Goal: Information Seeking & Learning: Learn about a topic

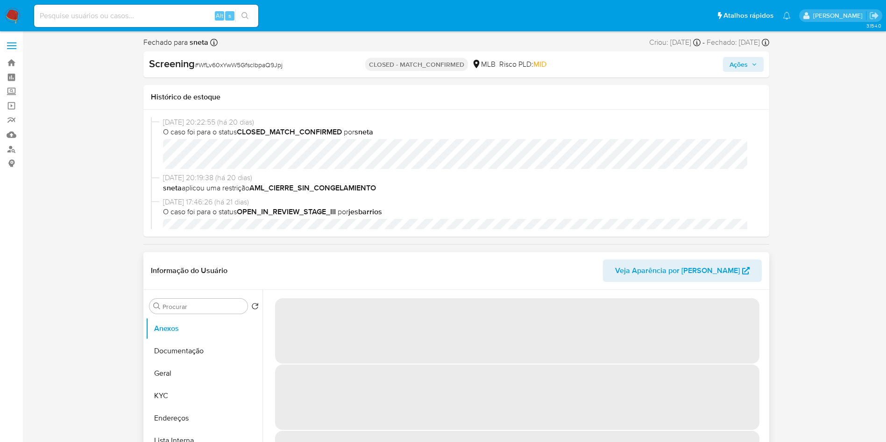
select select "10"
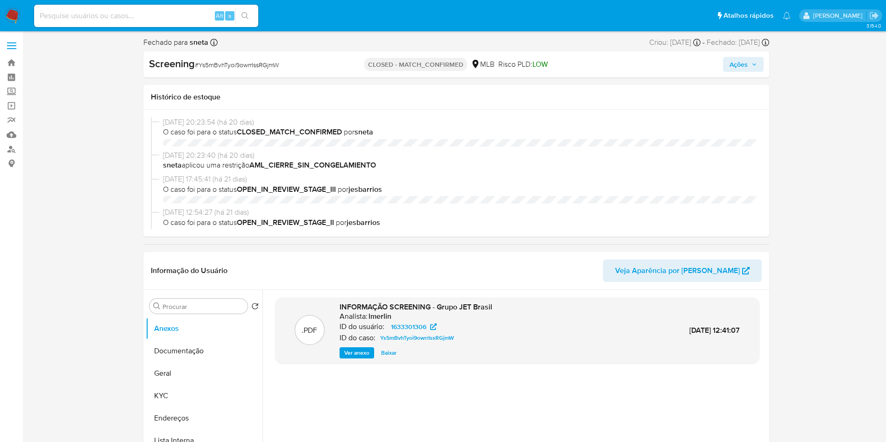
select select "10"
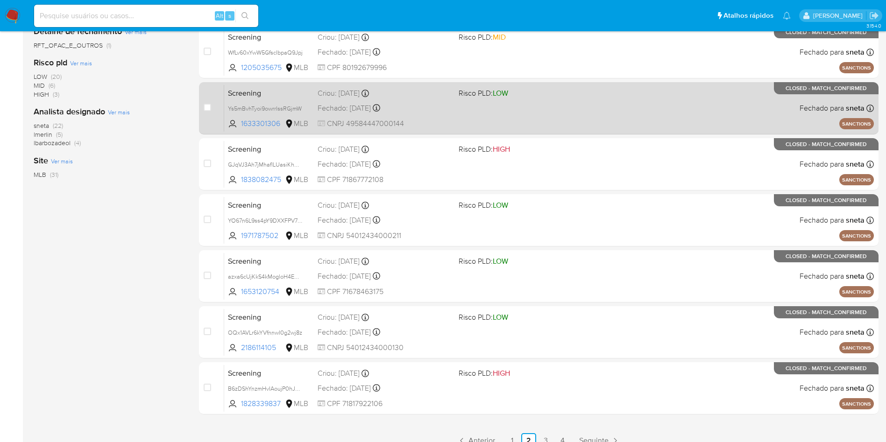
scroll to position [296, 0]
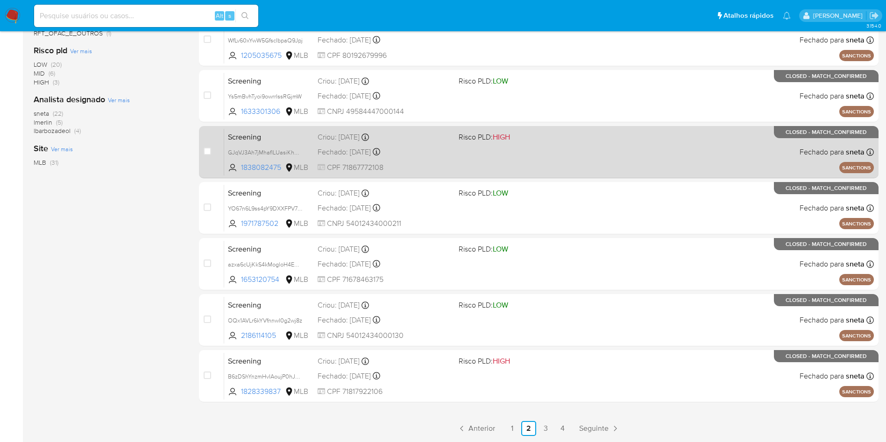
click at [259, 137] on span "Screening" at bounding box center [269, 136] width 82 height 12
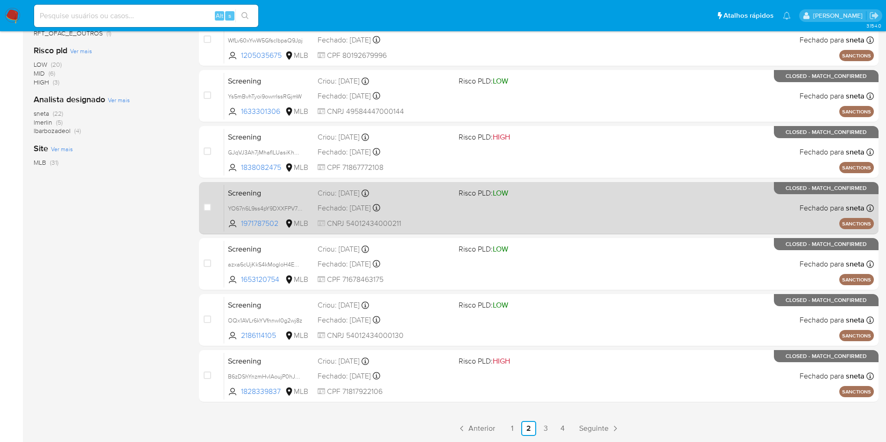
click at [282, 188] on span "Screening" at bounding box center [269, 192] width 82 height 12
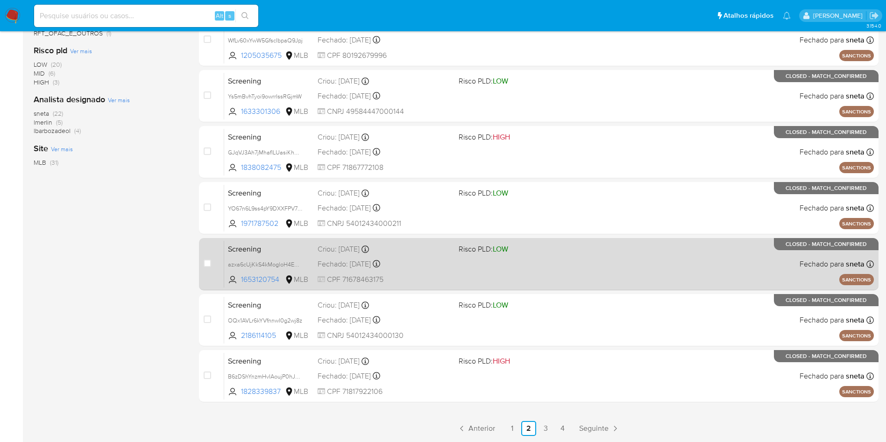
click at [289, 247] on span "Screening" at bounding box center [269, 248] width 82 height 12
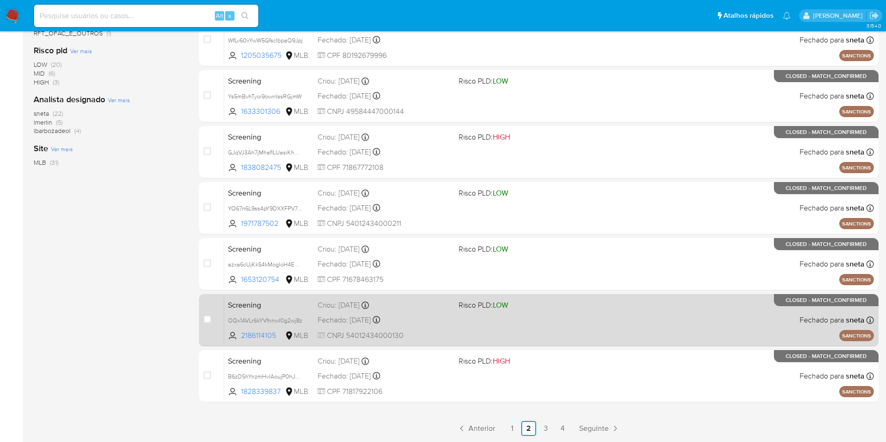
click at [282, 299] on span "Screening" at bounding box center [269, 305] width 82 height 12
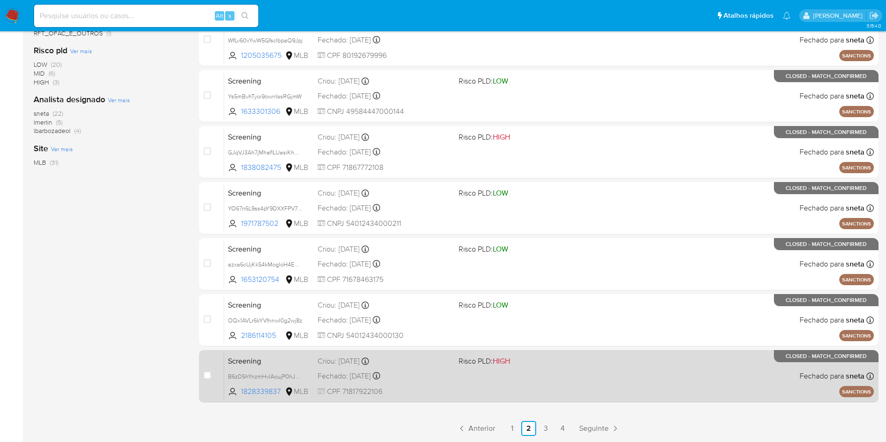
click at [292, 359] on span "Screening" at bounding box center [269, 361] width 82 height 12
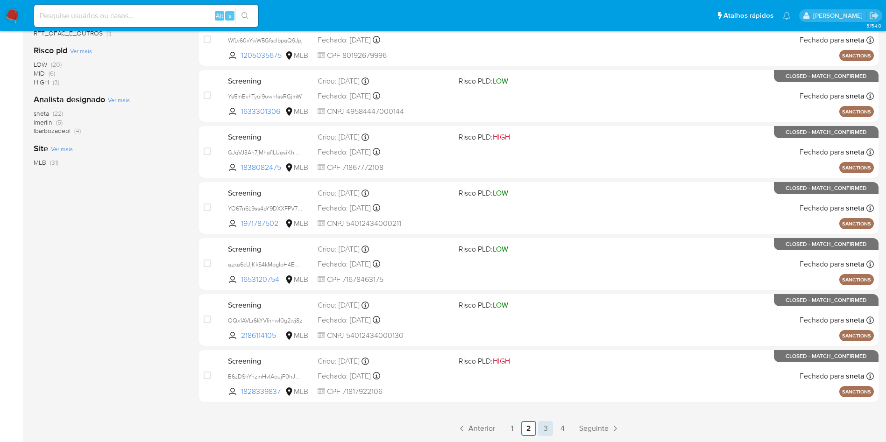
click at [543, 428] on link "3" at bounding box center [545, 428] width 15 height 15
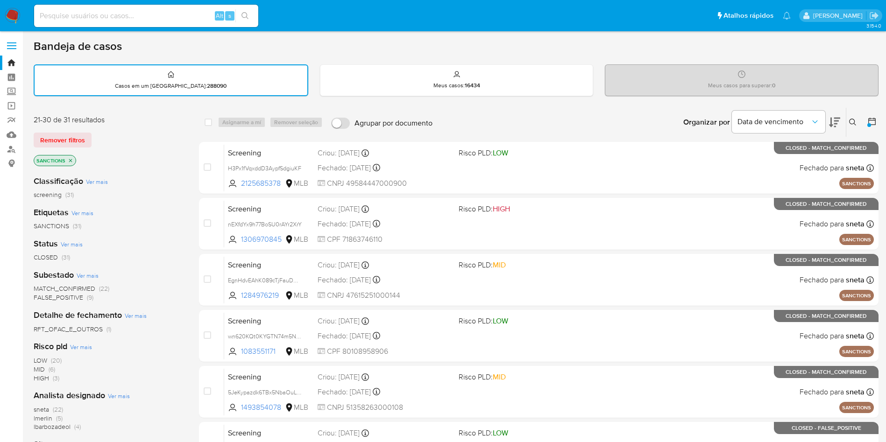
drag, startPoint x: 255, startPoint y: 151, endPoint x: 169, endPoint y: 154, distance: 85.6
click at [169, 154] on div "21-30 de 31 resultados Remover filtros SANCTIONS" at bounding box center [108, 141] width 149 height 53
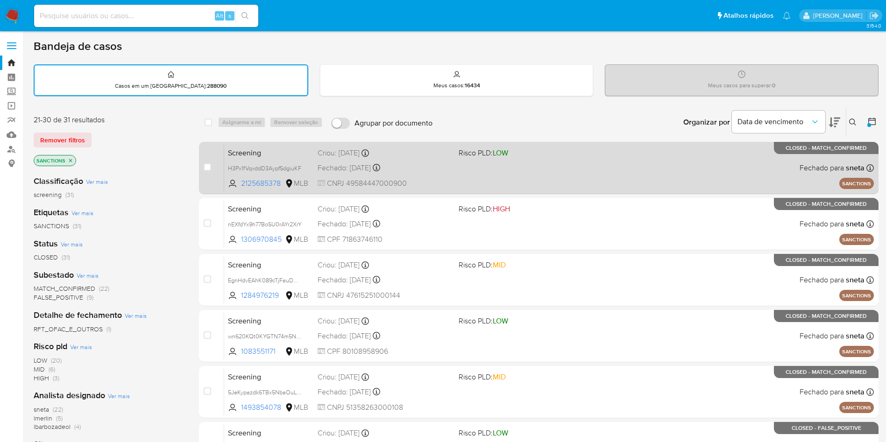
click at [247, 152] on span "Screening" at bounding box center [269, 152] width 82 height 12
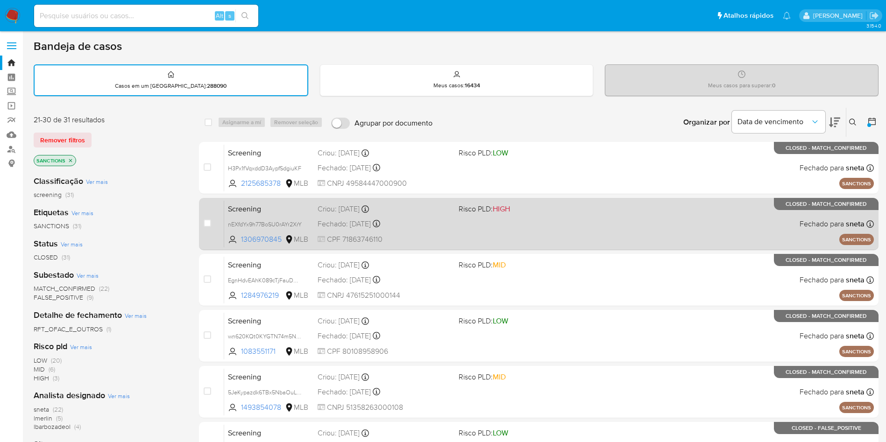
click at [274, 207] on span "Screening" at bounding box center [269, 208] width 82 height 12
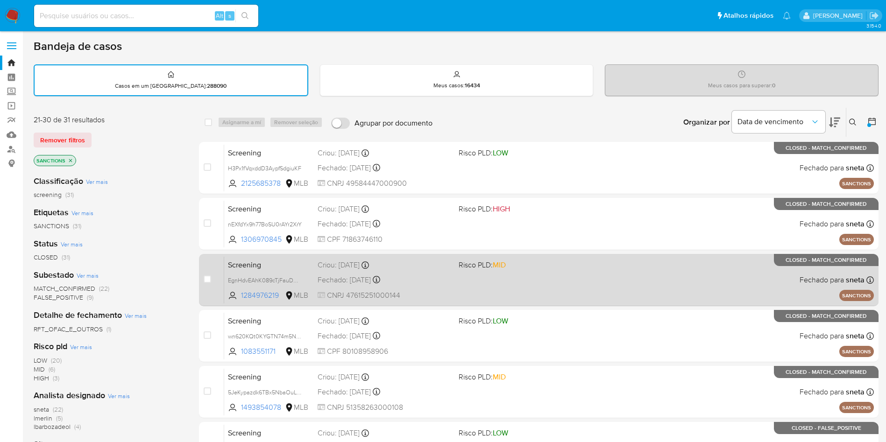
click at [262, 267] on span "Screening" at bounding box center [269, 264] width 82 height 12
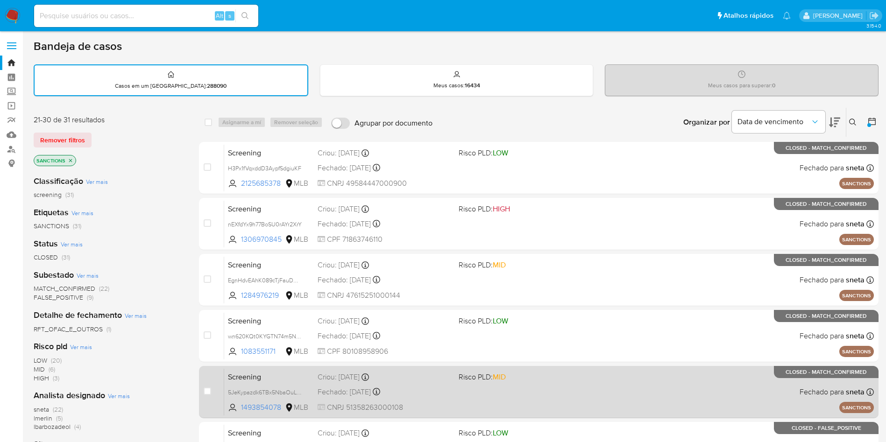
click at [277, 372] on span "Screening" at bounding box center [269, 376] width 82 height 12
click at [270, 377] on span "Screening" at bounding box center [269, 376] width 82 height 12
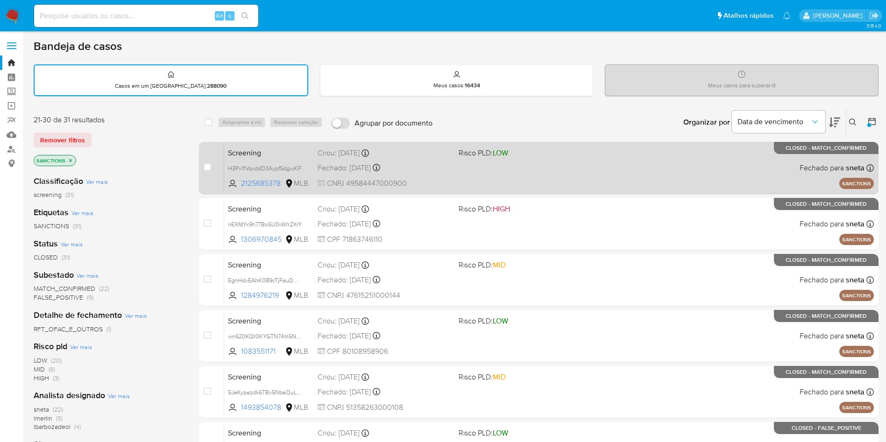
click at [288, 148] on span "Screening" at bounding box center [269, 152] width 82 height 12
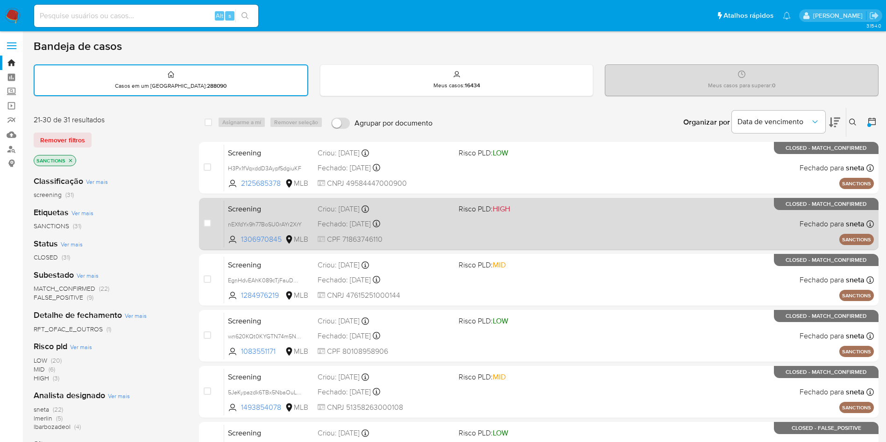
click at [288, 204] on span "Screening" at bounding box center [269, 208] width 82 height 12
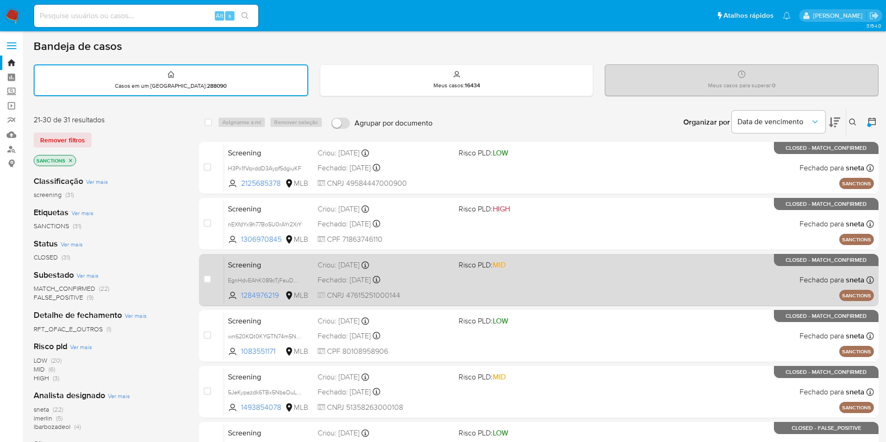
click at [279, 268] on span "Screening" at bounding box center [269, 264] width 82 height 12
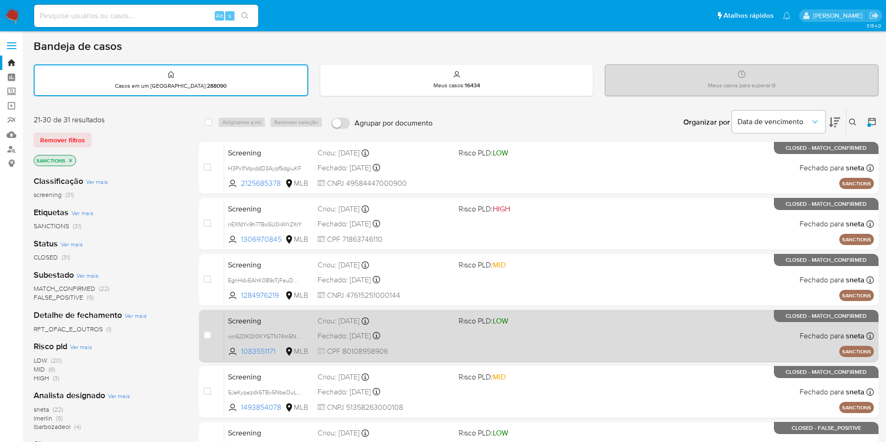
click at [280, 321] on span "Screening" at bounding box center [269, 320] width 82 height 12
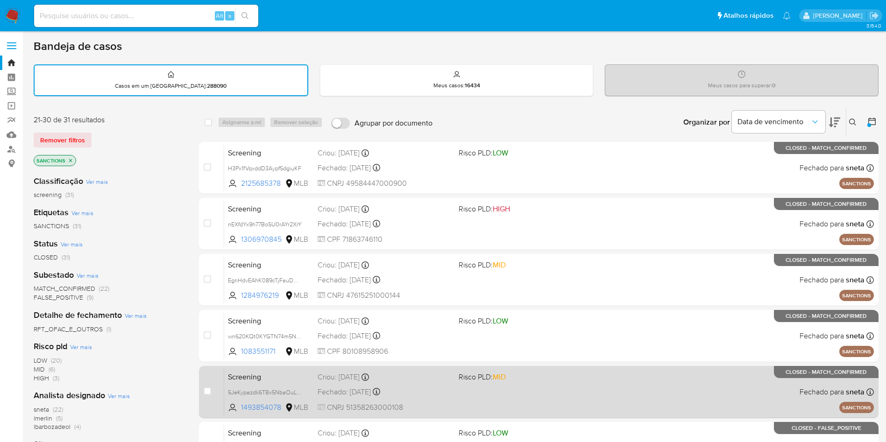
click at [288, 372] on span "Screening" at bounding box center [269, 376] width 82 height 12
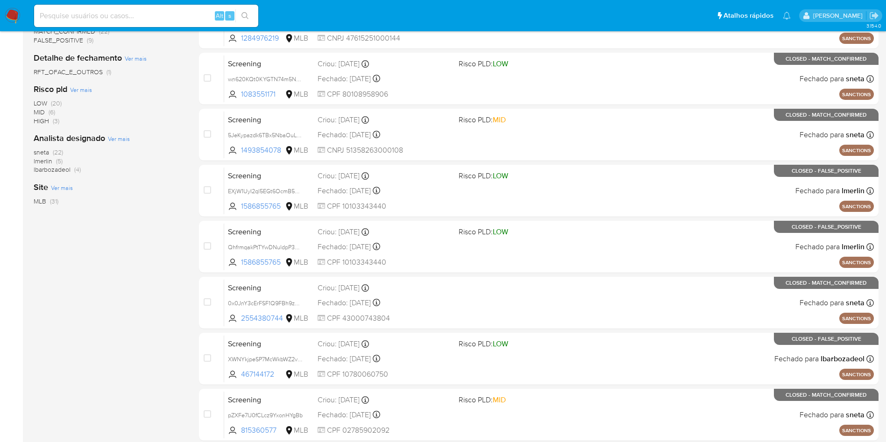
scroll to position [296, 0]
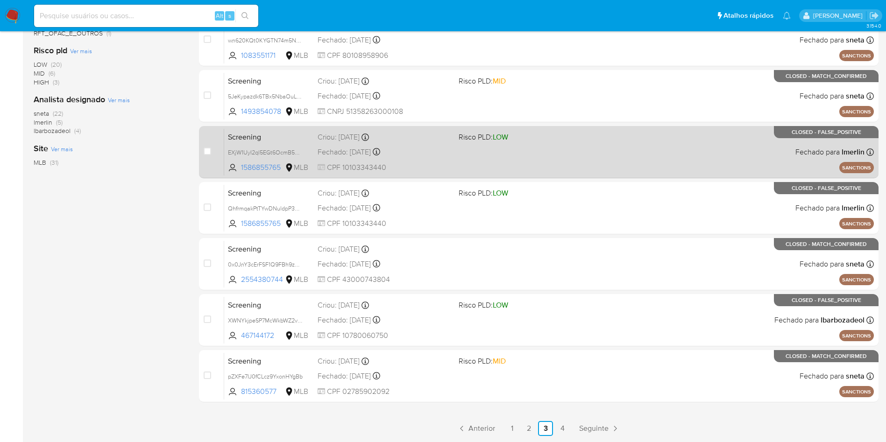
click at [269, 130] on span "Screening" at bounding box center [269, 136] width 82 height 12
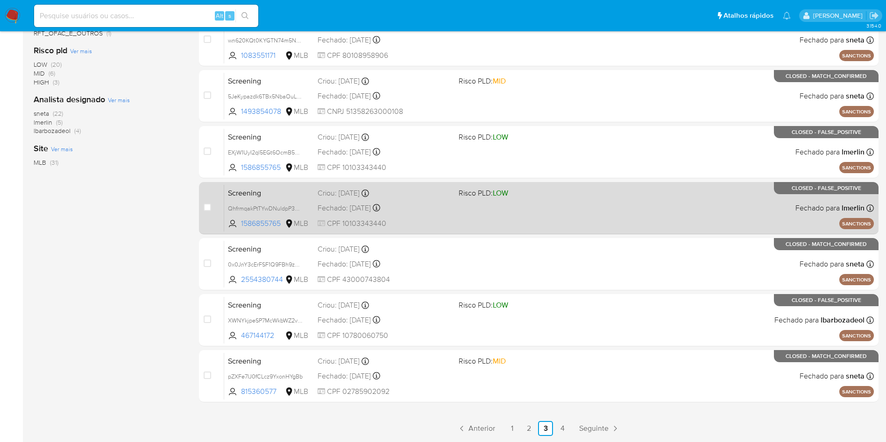
click at [262, 186] on span "Screening" at bounding box center [269, 192] width 82 height 12
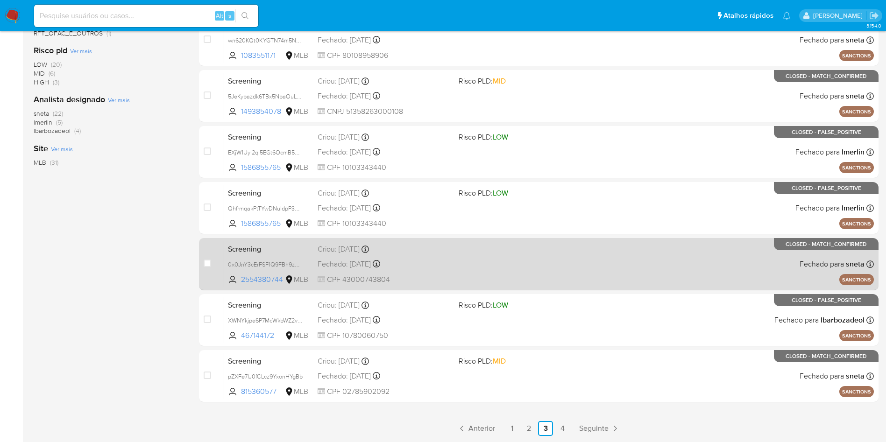
click at [301, 248] on span "Screening" at bounding box center [269, 248] width 82 height 12
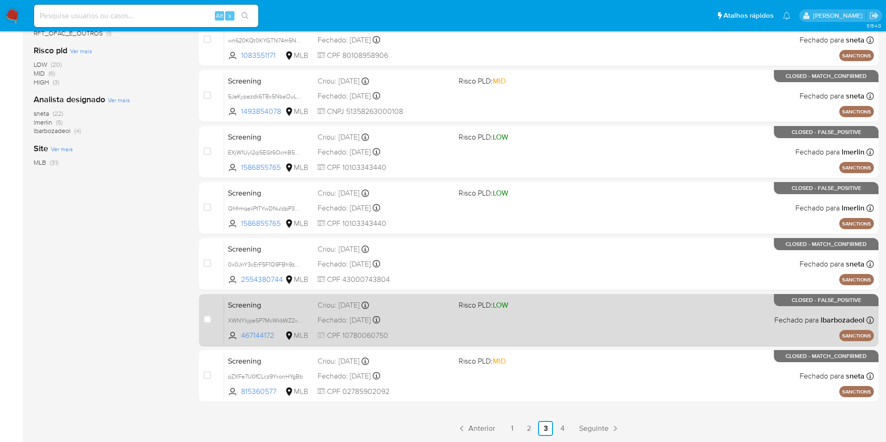
click at [300, 311] on div "Screening XWNYkjpeSP7McWkbWZ2vdVyU 467144172 MLB Risco PLD: LOW Criou: 04/07/20…" at bounding box center [549, 320] width 650 height 47
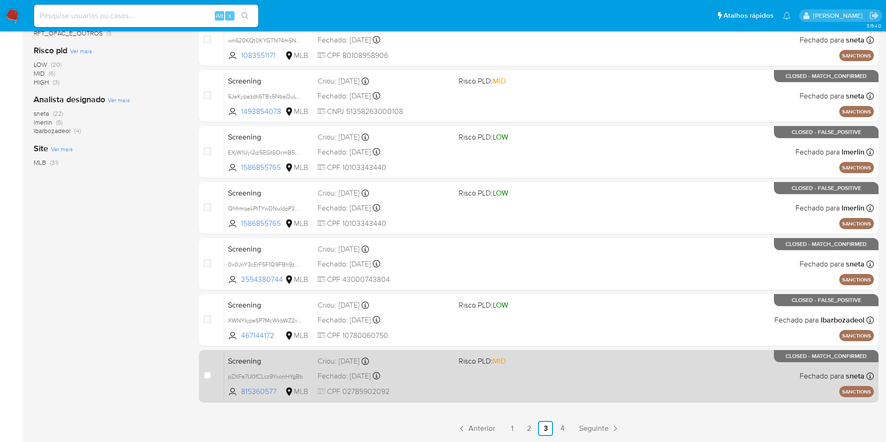
click at [305, 362] on span "Screening" at bounding box center [269, 361] width 82 height 12
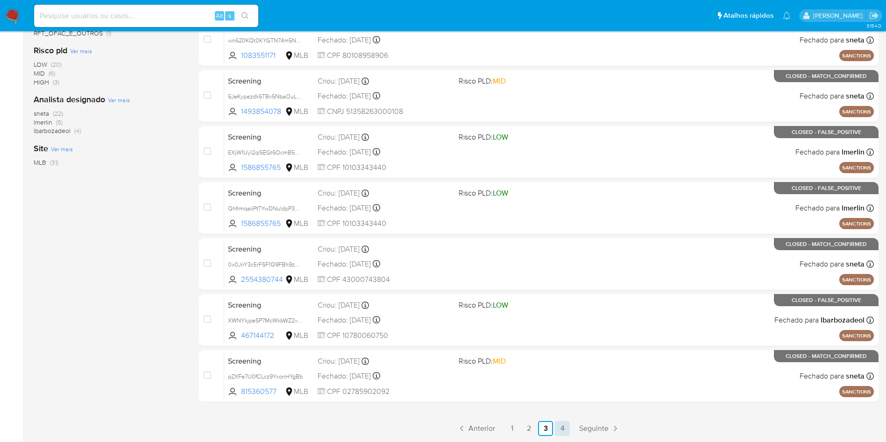
click at [560, 430] on link "4" at bounding box center [562, 428] width 15 height 15
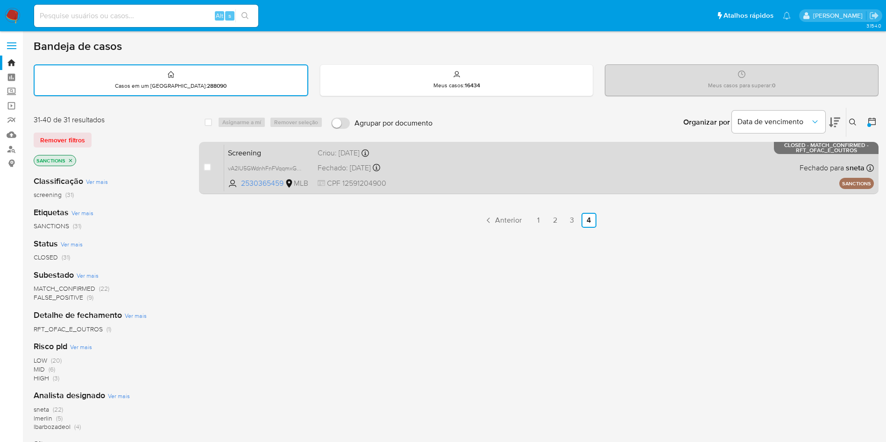
click at [283, 154] on span "Screening" at bounding box center [269, 152] width 82 height 12
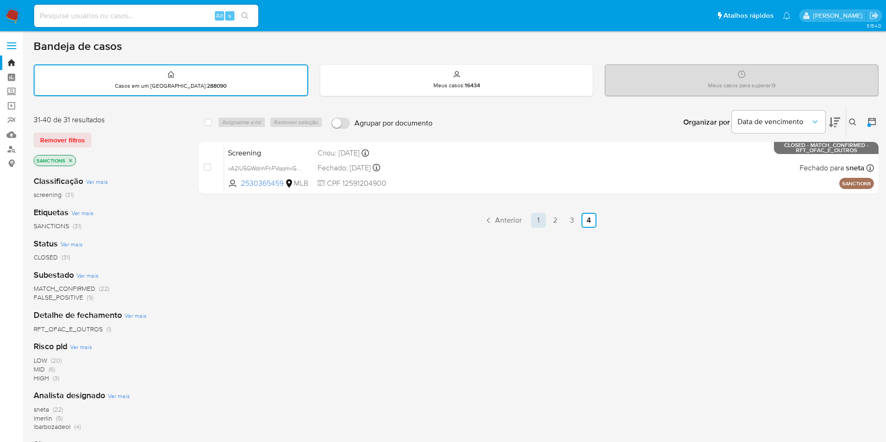
click at [543, 224] on link "1" at bounding box center [538, 220] width 15 height 15
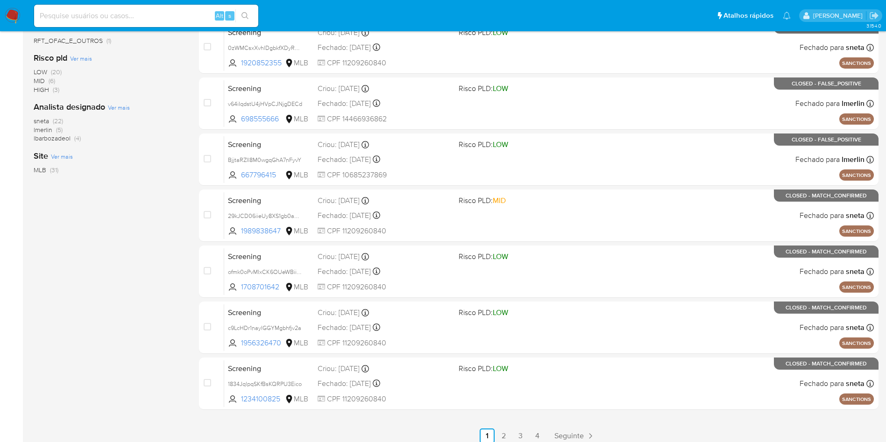
scroll to position [296, 0]
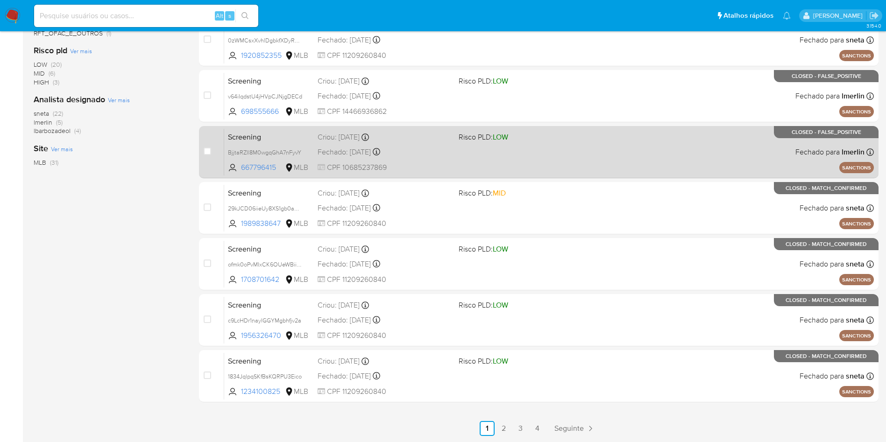
click at [503, 427] on link "2" at bounding box center [504, 428] width 15 height 15
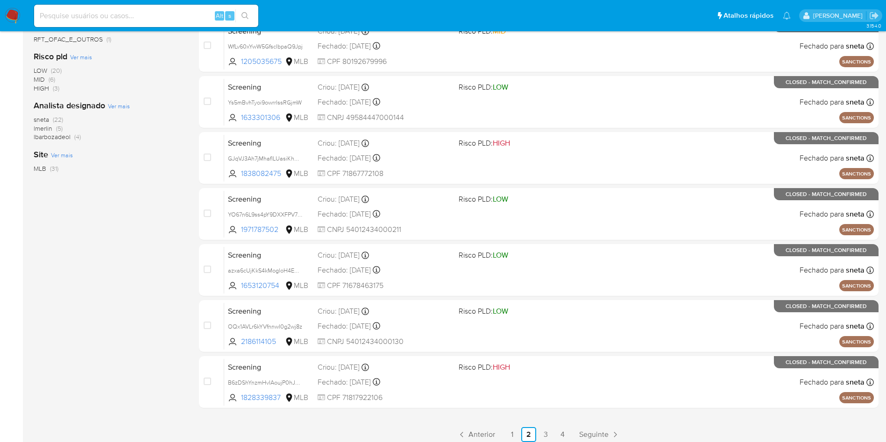
scroll to position [296, 0]
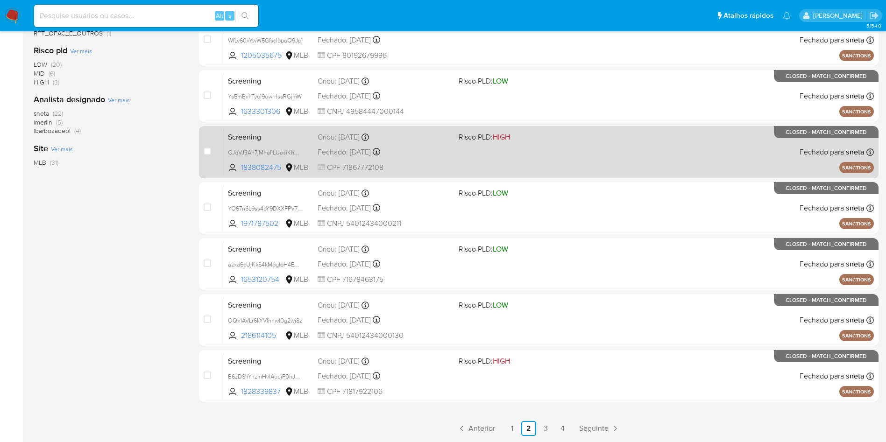
click at [549, 430] on link "3" at bounding box center [545, 428] width 15 height 15
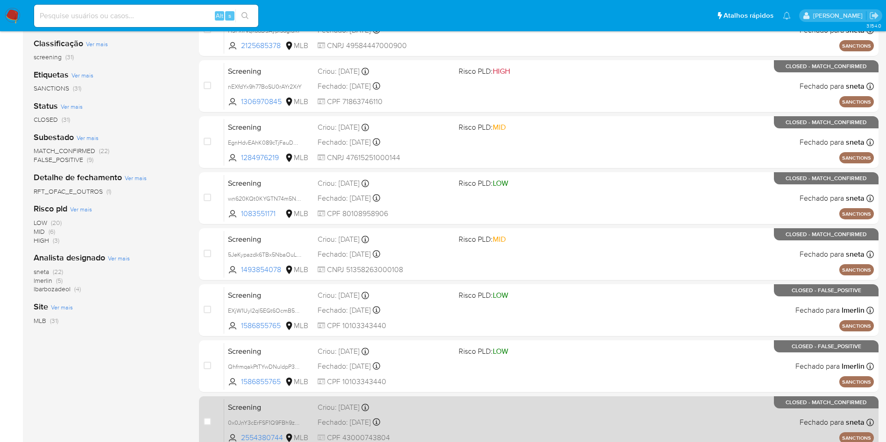
scroll to position [296, 0]
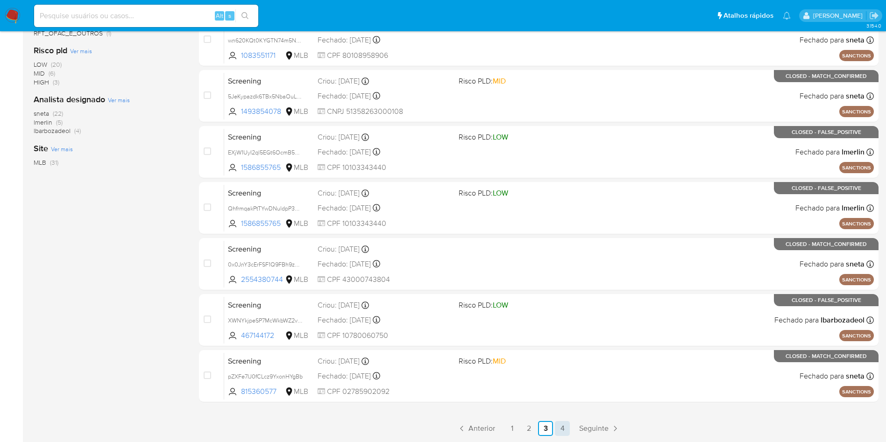
click at [558, 427] on link "4" at bounding box center [562, 428] width 15 height 15
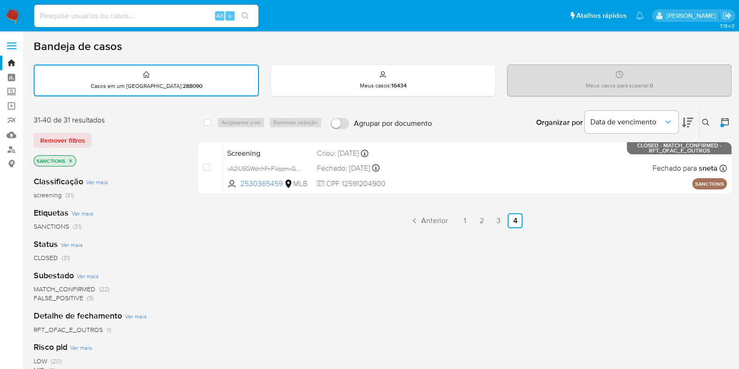
drag, startPoint x: 816, startPoint y: 4, endPoint x: 419, endPoint y: 24, distance: 398.1
click at [309, 258] on div "select-all-cases-checkbox Asignarme a mí Remover seleção Agrupar por documento …" at bounding box center [464, 318] width 533 height 423
click at [91, 17] on input at bounding box center [146, 16] width 224 height 12
paste input "eP85pJFmR6uLdBzIaxkpQbmk"
type input "eP85pJFmR6uLdBzIaxkpQbmk"
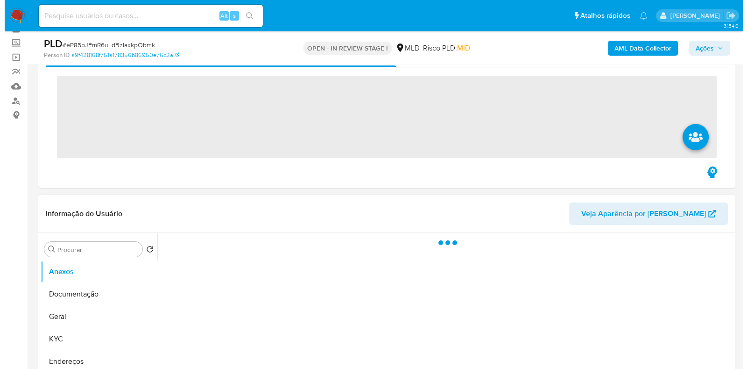
scroll to position [116, 0]
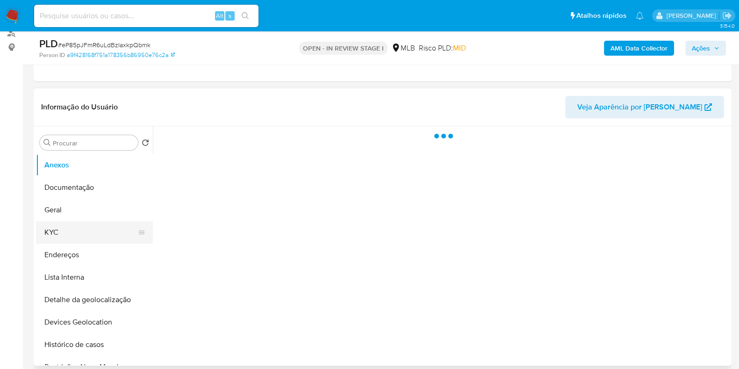
click at [77, 231] on button "KYC" at bounding box center [90, 232] width 109 height 22
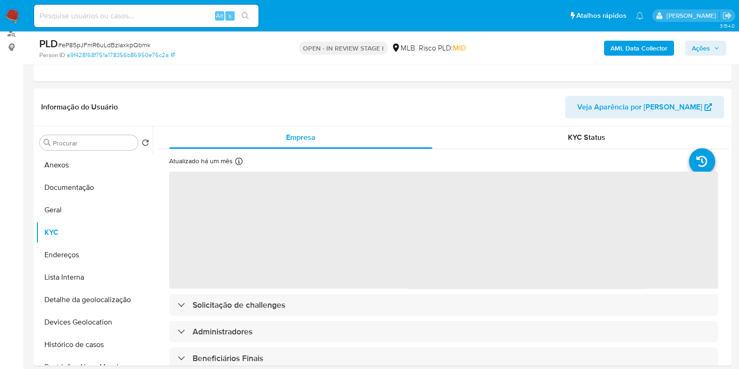
select select "10"
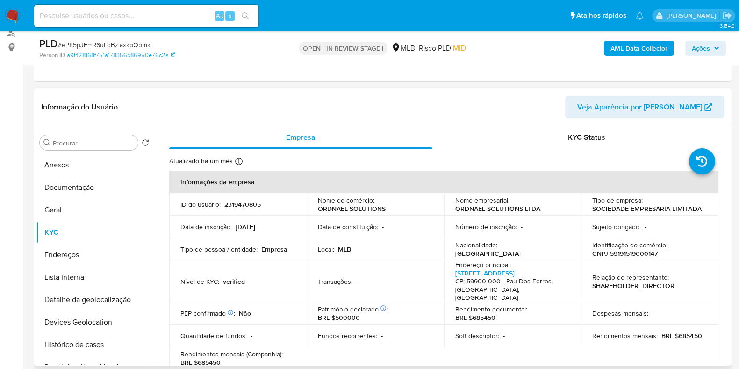
click at [691, 331] on p "BRL $685450" at bounding box center [681, 335] width 40 height 8
copy p "685450"
click at [626, 48] on b "AML Data Collector" at bounding box center [638, 48] width 57 height 15
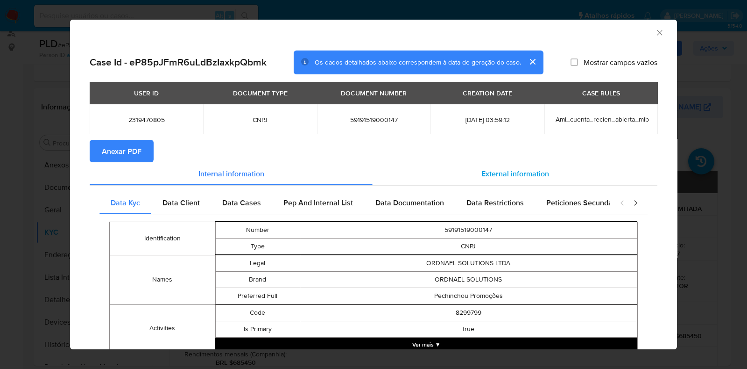
click at [494, 171] on span "External information" at bounding box center [516, 173] width 68 height 11
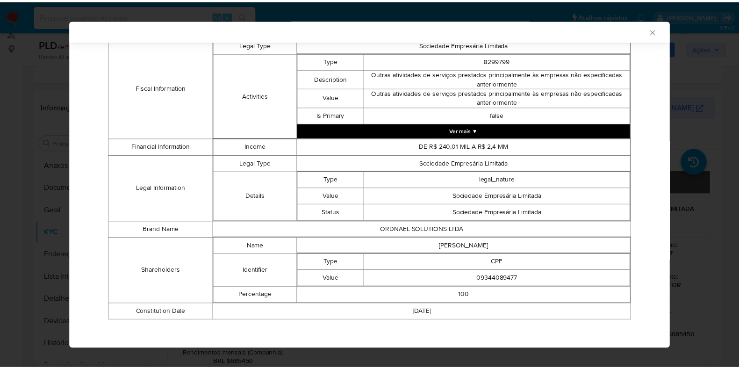
scroll to position [353, 0]
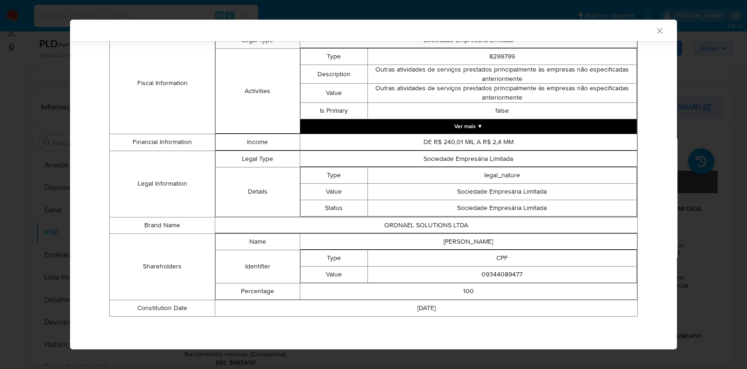
click at [477, 240] on td "LEANDRO GUSTAVO REGO DE SOUZA" at bounding box center [468, 241] width 337 height 16
copy td "LEANDRO GUSTAVO REGO DE SOUZA"
click at [475, 269] on td "09344089477" at bounding box center [502, 274] width 269 height 16
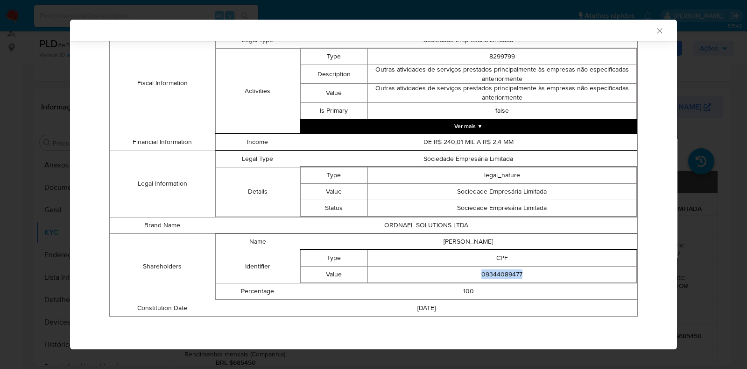
click at [475, 268] on td "09344089477" at bounding box center [502, 274] width 269 height 16
copy td "09344089477"
click at [655, 31] on icon "Fechar a janela" at bounding box center [659, 30] width 9 height 9
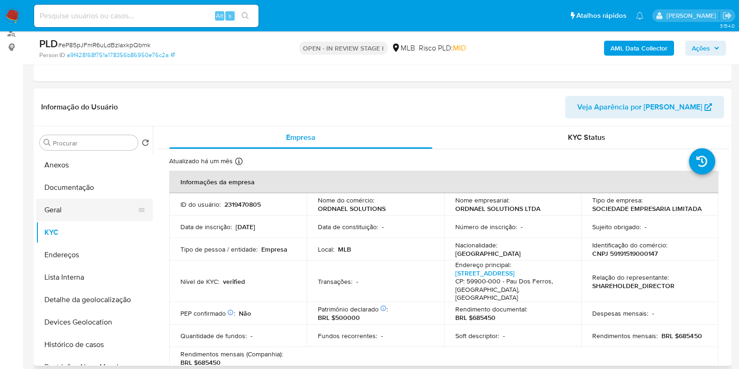
click at [100, 218] on button "Geral" at bounding box center [90, 210] width 109 height 22
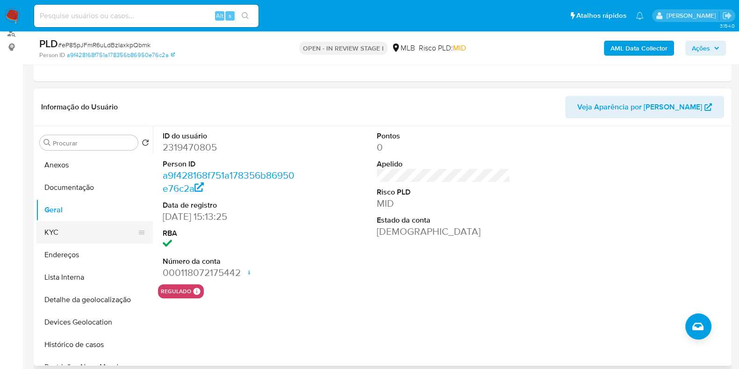
click at [92, 235] on button "KYC" at bounding box center [90, 232] width 109 height 22
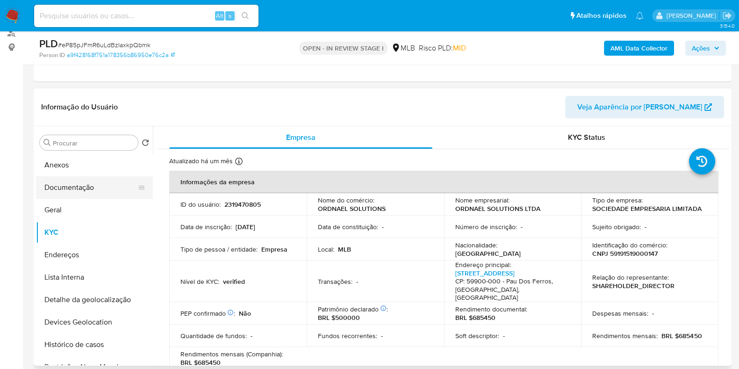
click at [103, 186] on button "Documentação" at bounding box center [90, 187] width 109 height 22
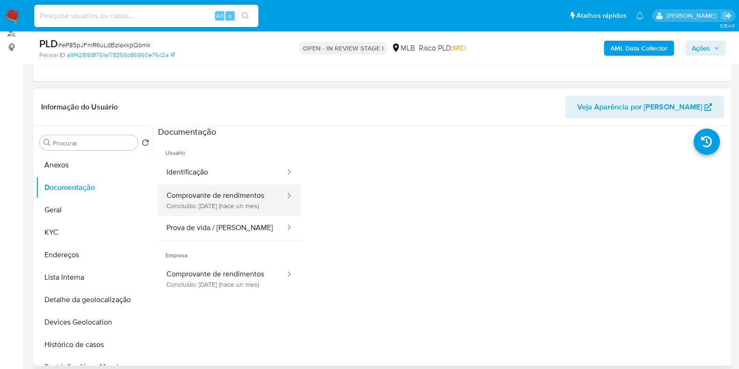
click at [236, 211] on button "Comprovante de rendimentos Concluído: 16/07/2025 (hace un mes)" at bounding box center [222, 200] width 128 height 32
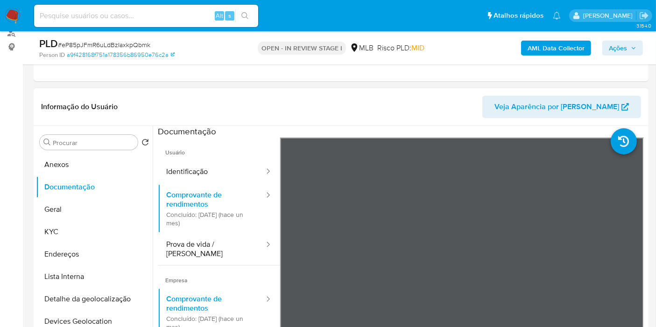
drag, startPoint x: 747, startPoint y: 0, endPoint x: 407, endPoint y: 93, distance: 352.4
click at [407, 93] on div "Informação do Usuário Veja Aparência por Pessoa" at bounding box center [341, 107] width 615 height 38
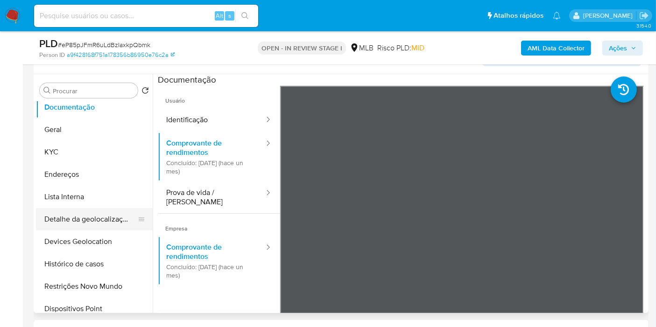
scroll to position [52, 0]
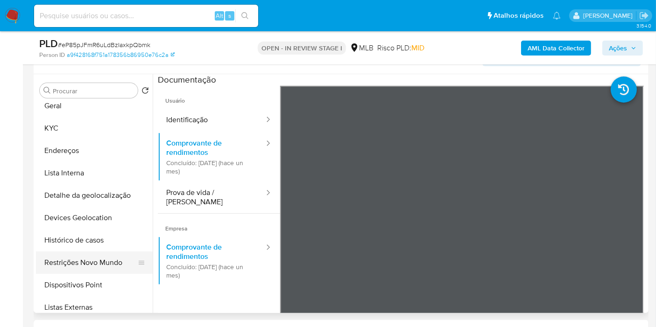
click at [92, 262] on button "Restrições Novo Mundo" at bounding box center [90, 263] width 109 height 22
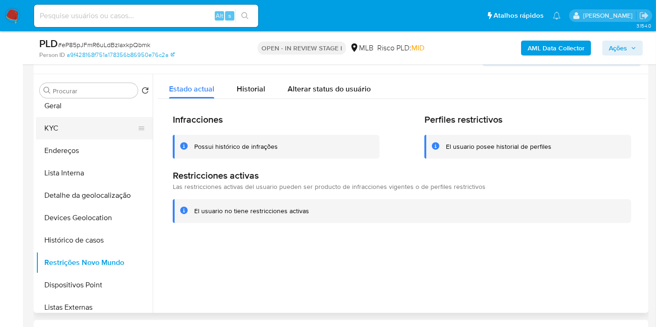
click at [91, 130] on button "KYC" at bounding box center [90, 128] width 109 height 22
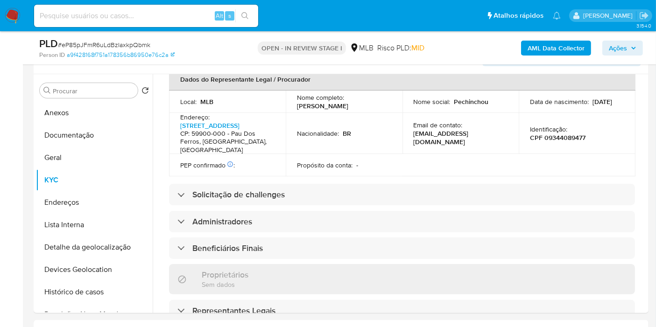
scroll to position [547, 0]
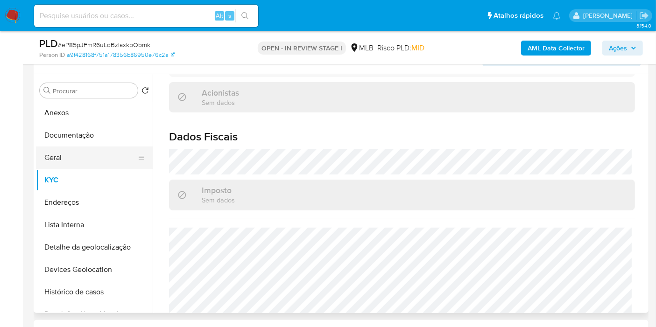
click at [71, 158] on button "Geral" at bounding box center [90, 158] width 109 height 22
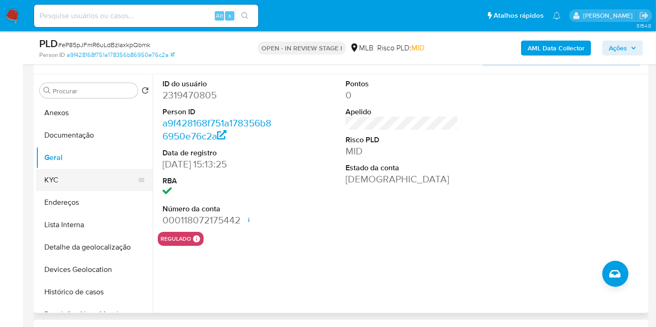
drag, startPoint x: 118, startPoint y: 176, endPoint x: 132, endPoint y: 176, distance: 14.0
click at [118, 176] on button "KYC" at bounding box center [90, 180] width 109 height 22
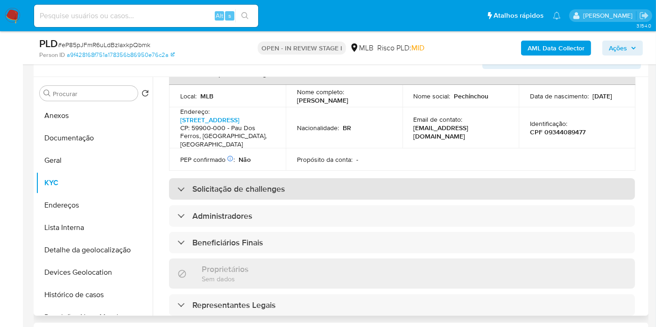
scroll to position [311, 0]
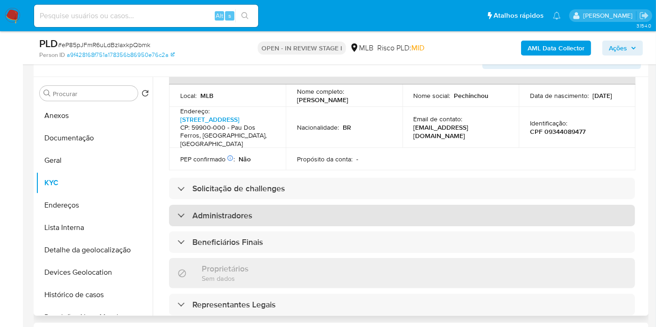
click at [331, 211] on div "Administradores" at bounding box center [402, 215] width 466 height 21
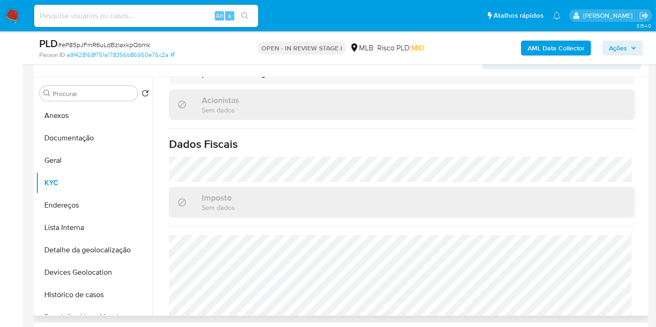
scroll to position [673, 0]
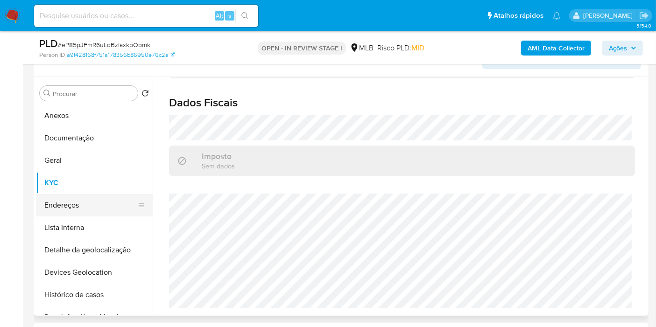
click at [78, 206] on button "Endereços" at bounding box center [90, 205] width 109 height 22
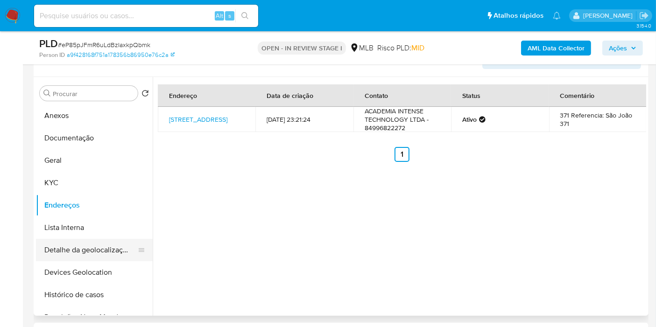
click at [81, 243] on button "Detalhe da geolocalização" at bounding box center [90, 250] width 109 height 22
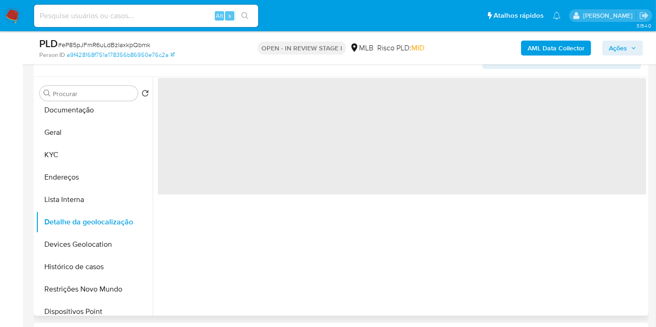
scroll to position [52, 0]
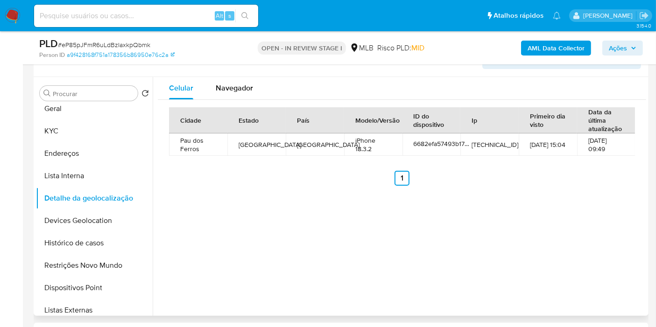
click at [231, 84] on span "Navegador" at bounding box center [234, 88] width 37 height 11
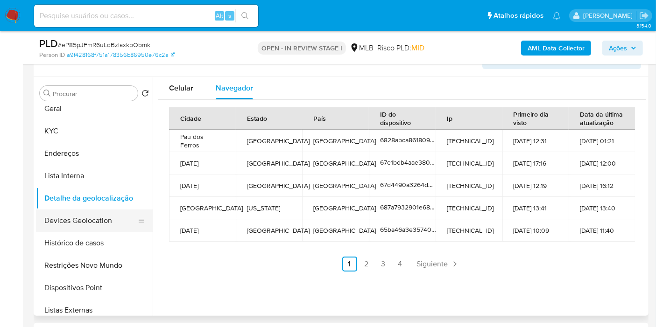
drag, startPoint x: 82, startPoint y: 220, endPoint x: 448, endPoint y: 222, distance: 365.8
click at [83, 220] on button "Devices Geolocation" at bounding box center [94, 221] width 117 height 22
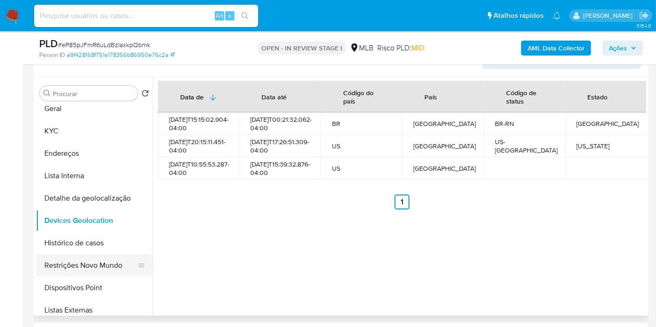
click at [87, 267] on button "Restrições Novo Mundo" at bounding box center [90, 266] width 109 height 22
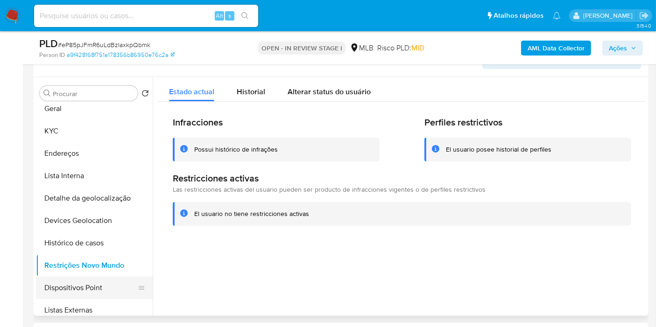
click at [92, 285] on button "Dispositivos Point" at bounding box center [90, 288] width 109 height 22
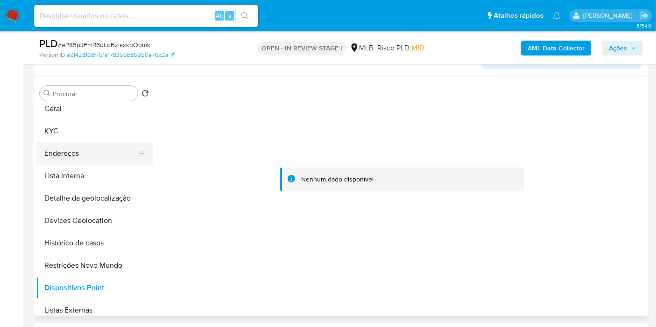
click at [84, 151] on button "Endereços" at bounding box center [90, 153] width 109 height 22
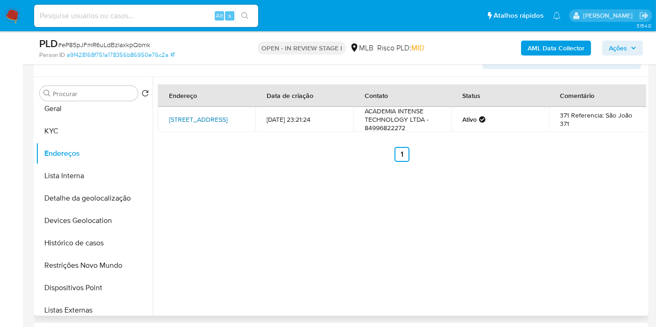
click at [172, 119] on link "Rua São João 371, Pau Dos Ferros, Rio Grande Do Norte, 59900000, Brasil 371" at bounding box center [198, 119] width 58 height 9
click at [100, 129] on button "KYC" at bounding box center [90, 131] width 109 height 22
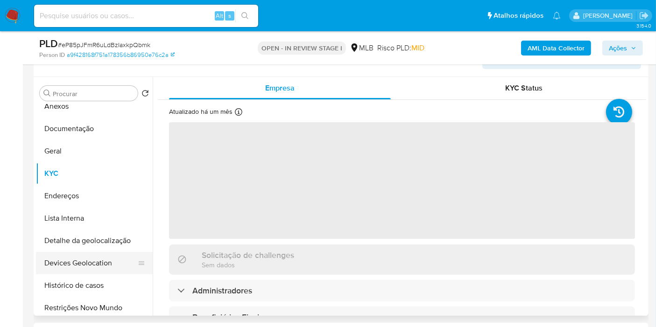
scroll to position [0, 0]
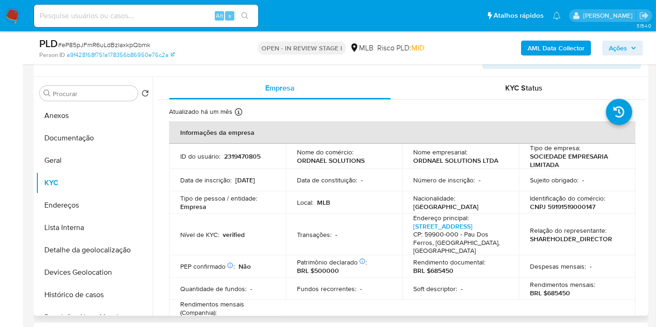
click at [579, 205] on p "CNPJ 59191519000147" at bounding box center [562, 207] width 65 height 8
copy p "59191519000147"
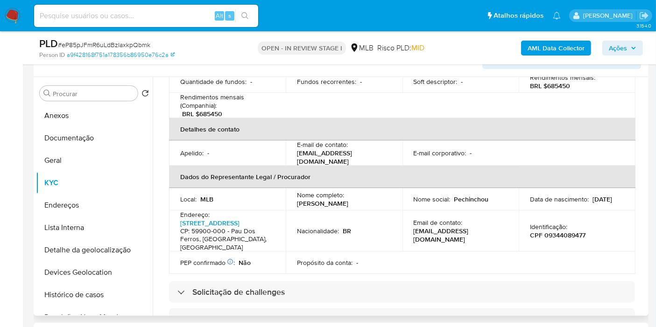
click at [567, 235] on p "CPF 09344089477" at bounding box center [558, 235] width 56 height 8
copy p "09344089477"
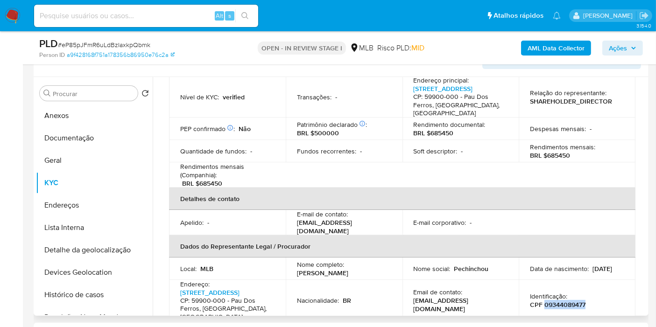
scroll to position [52, 0]
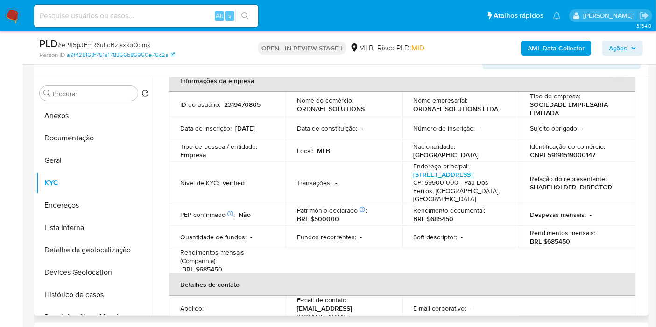
click at [570, 151] on p "CNPJ 59191519000147" at bounding box center [562, 155] width 65 height 8
copy p "59191519000147"
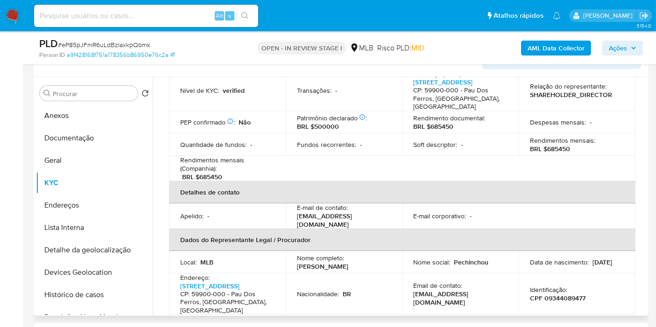
scroll to position [207, 0]
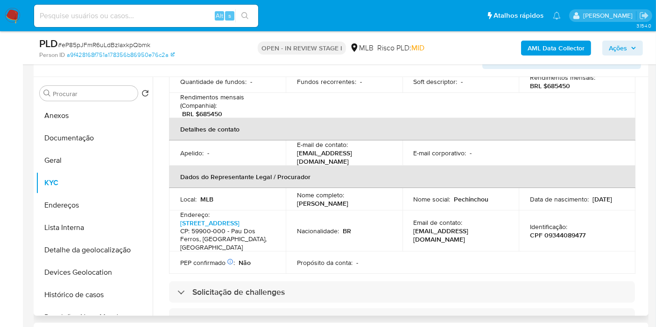
click at [558, 236] on p "CPF 09344089477" at bounding box center [558, 235] width 56 height 8
copy p "09344089477"
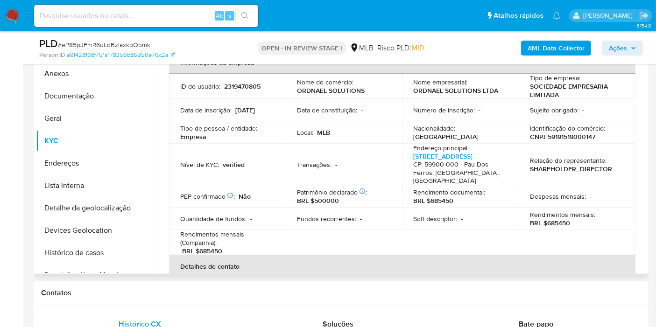
scroll to position [0, 0]
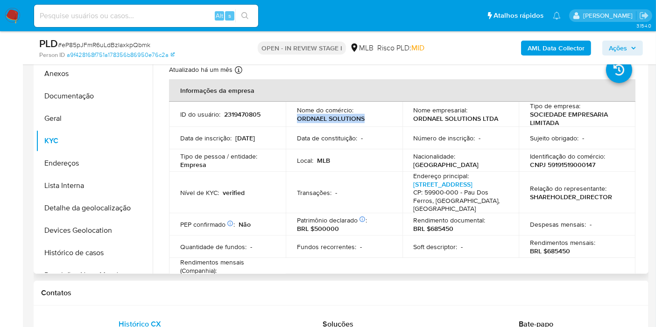
drag, startPoint x: 297, startPoint y: 119, endPoint x: 363, endPoint y: 118, distance: 65.9
click at [363, 118] on p "ORDNAEL SOLUTIONS" at bounding box center [331, 118] width 68 height 8
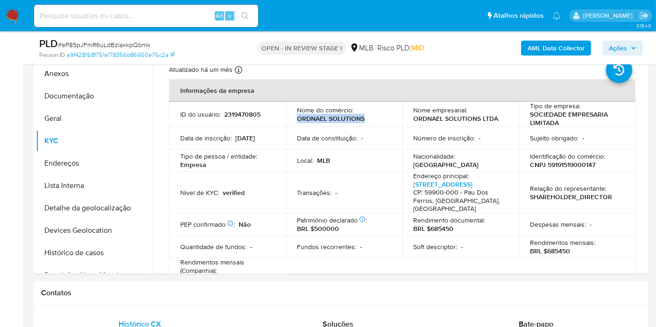
copy p "ORDNAEL SOLUTIONS"
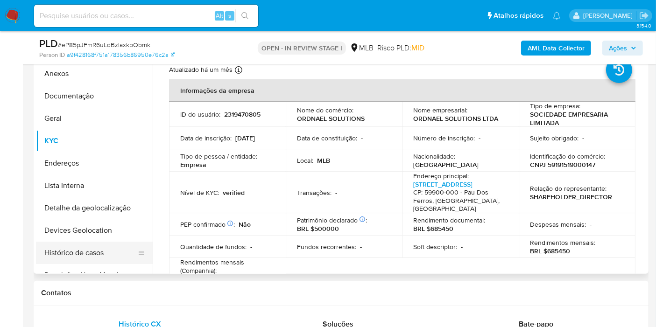
click at [66, 249] on button "Histórico de casos" at bounding box center [90, 253] width 109 height 22
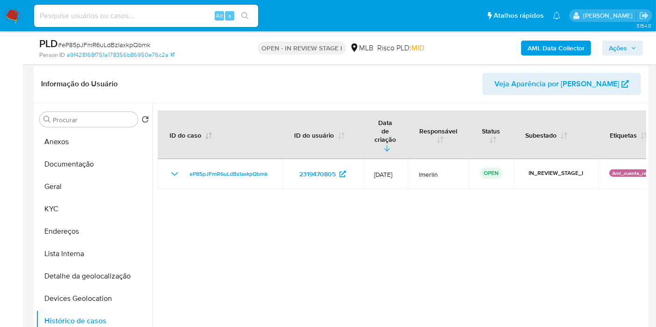
scroll to position [156, 0]
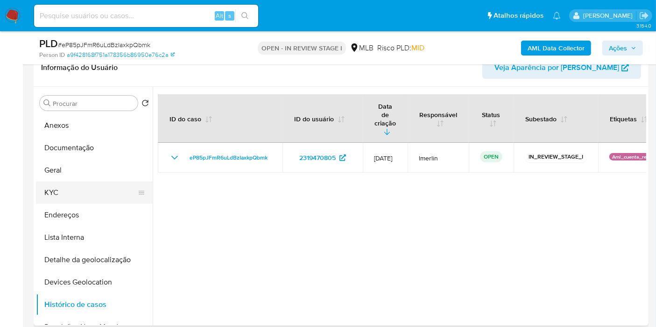
click at [94, 195] on button "KYC" at bounding box center [90, 193] width 109 height 22
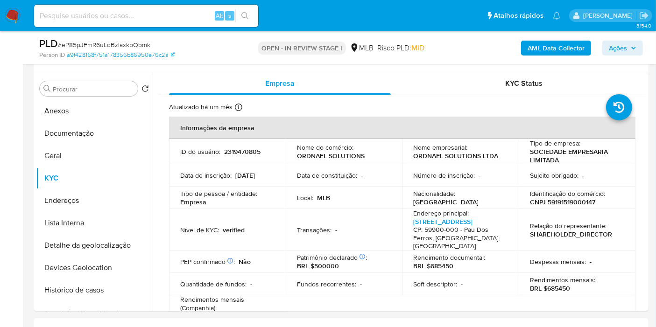
scroll to position [166, 0]
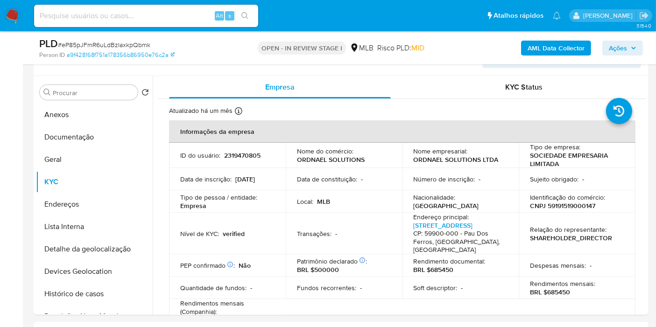
drag, startPoint x: 0, startPoint y: 218, endPoint x: 10, endPoint y: 217, distance: 10.3
click at [171, 6] on div "Alt s" at bounding box center [146, 16] width 224 height 22
click at [165, 21] on input at bounding box center [146, 16] width 224 height 12
paste input "I2WBYEs8R1YArb6qNPU7Sn3b"
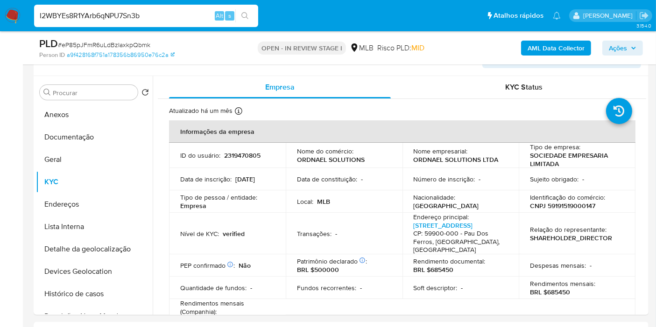
type input "I2WBYEs8R1YArb6qNPU7Sn3b"
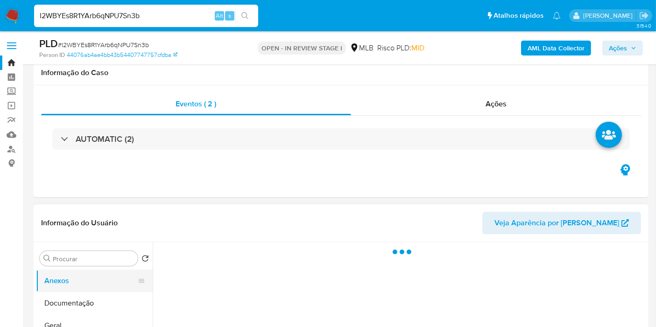
scroll to position [156, 0]
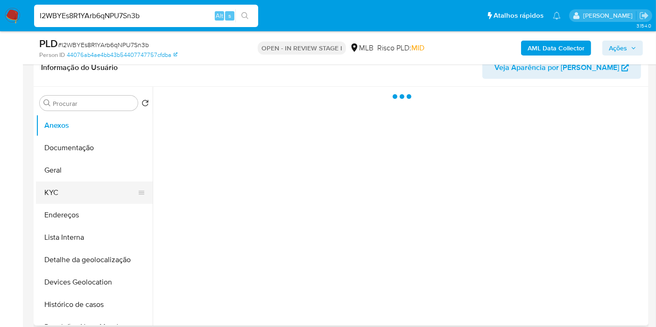
click at [100, 190] on button "KYC" at bounding box center [90, 193] width 109 height 22
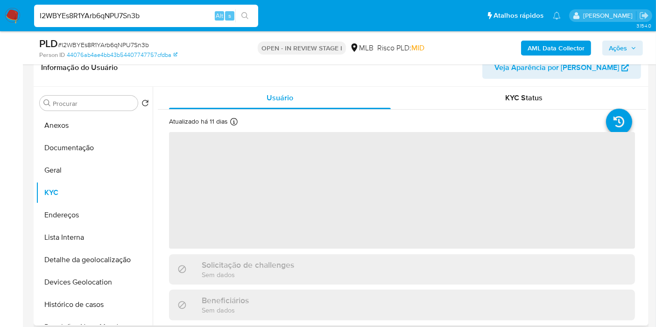
select select "10"
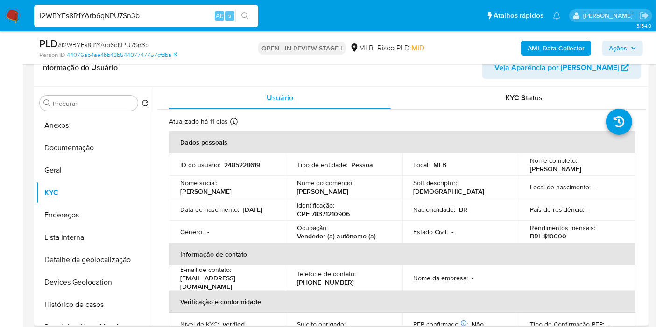
click at [327, 217] on p "CPF 78371210906" at bounding box center [323, 214] width 53 height 8
copy p "78371210906"
click at [93, 302] on button "Histórico de casos" at bounding box center [90, 305] width 109 height 22
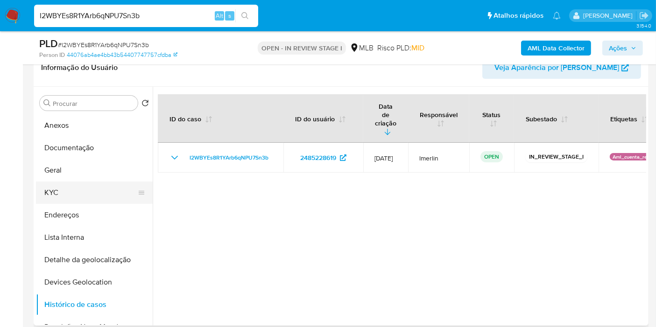
click at [107, 190] on button "KYC" at bounding box center [90, 193] width 109 height 22
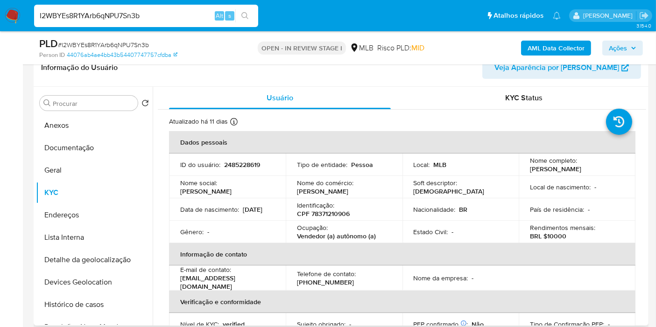
click at [341, 215] on p "CPF 78371210906" at bounding box center [323, 214] width 53 height 8
copy p "78371210906"
drag, startPoint x: 298, startPoint y: 239, endPoint x: 373, endPoint y: 239, distance: 75.7
click at [373, 239] on p "Vendedor (a) autônomo (a)" at bounding box center [336, 236] width 79 height 8
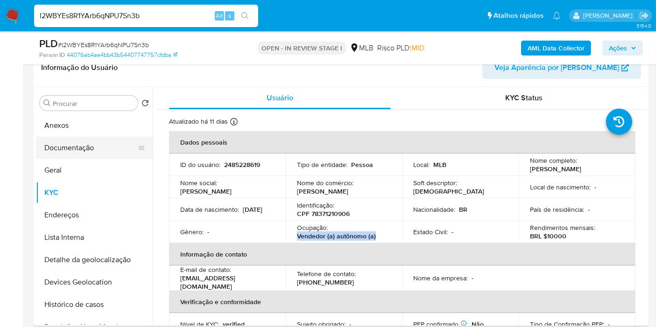
click at [101, 152] on button "Documentação" at bounding box center [90, 148] width 109 height 22
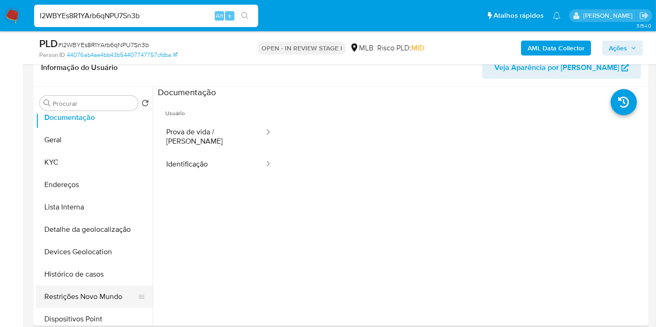
scroll to position [52, 0]
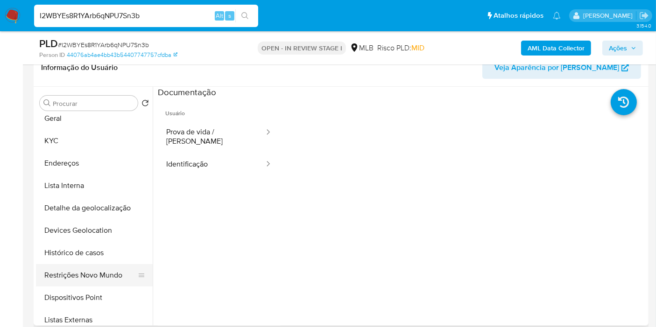
click at [112, 272] on button "Restrições Novo Mundo" at bounding box center [90, 275] width 109 height 22
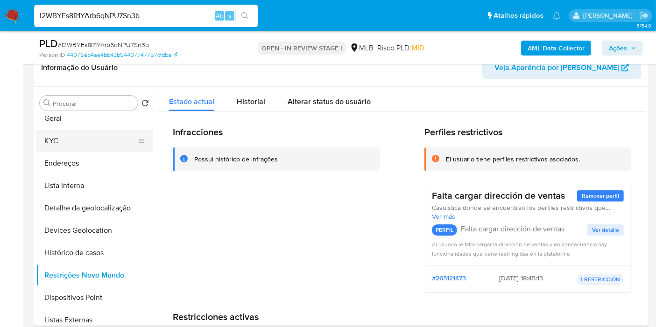
click at [58, 146] on button "KYC" at bounding box center [90, 141] width 109 height 22
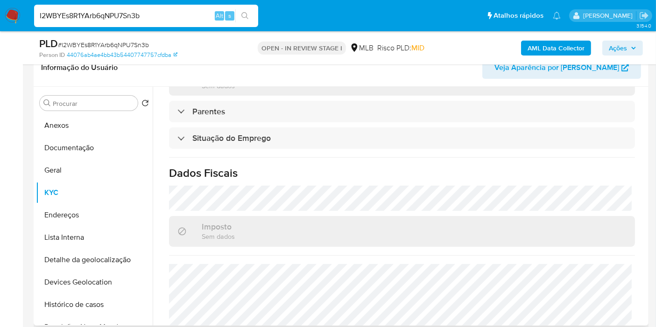
scroll to position [427, 0]
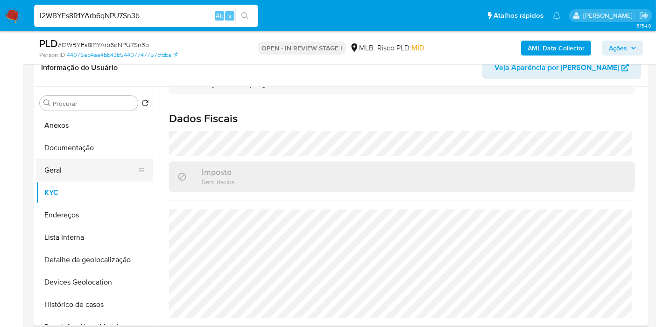
click at [52, 168] on button "Geral" at bounding box center [90, 170] width 109 height 22
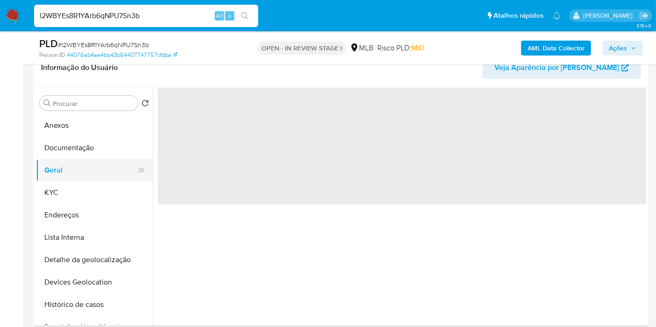
scroll to position [0, 0]
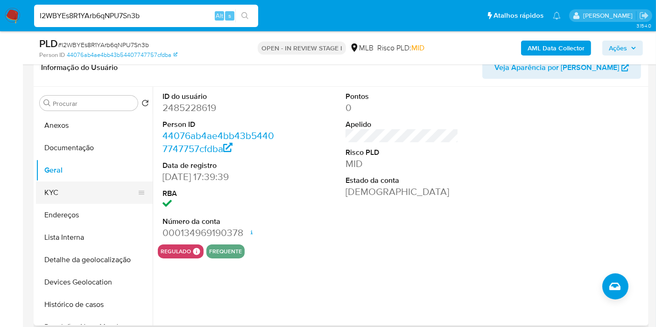
click at [50, 184] on button "KYC" at bounding box center [90, 193] width 109 height 22
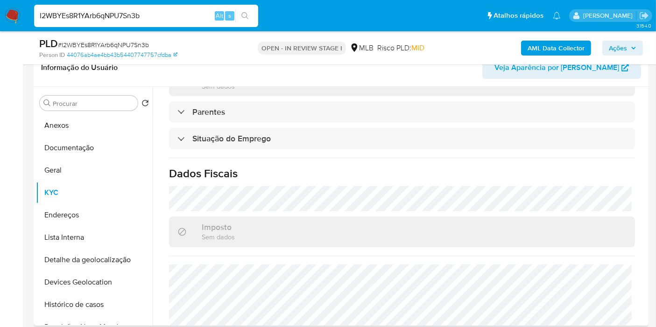
scroll to position [427, 0]
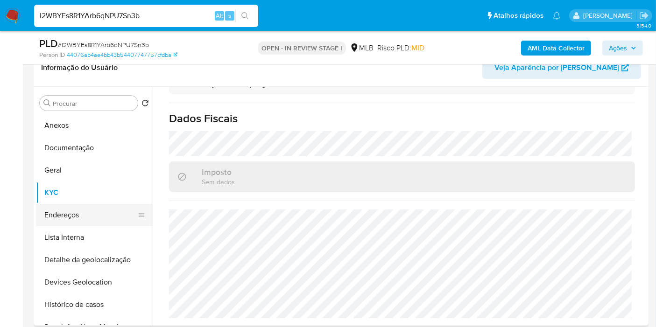
click at [90, 214] on button "Endereços" at bounding box center [90, 215] width 109 height 22
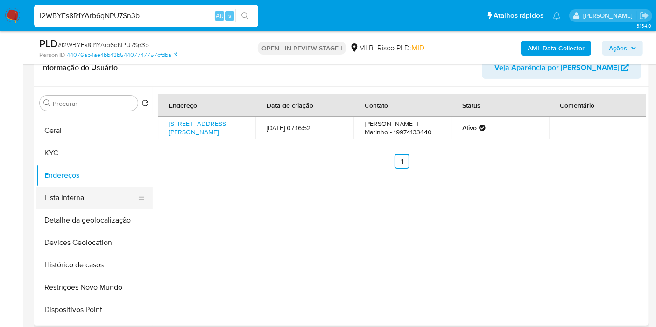
scroll to position [52, 0]
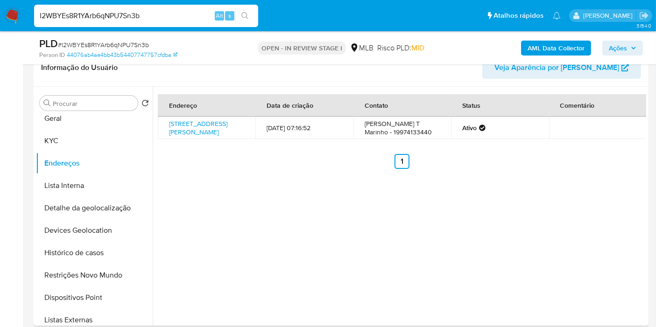
click at [95, 207] on button "Detalhe da geolocalização" at bounding box center [94, 208] width 117 height 22
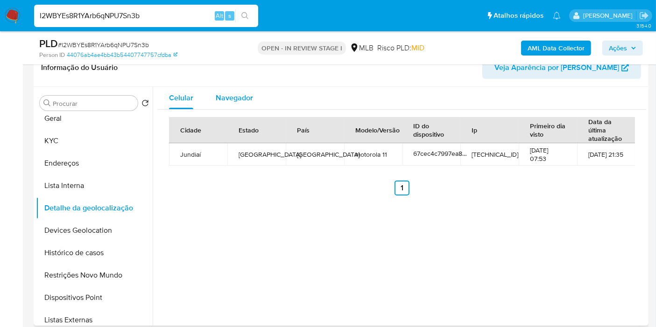
click at [235, 95] on span "Navegador" at bounding box center [234, 97] width 37 height 11
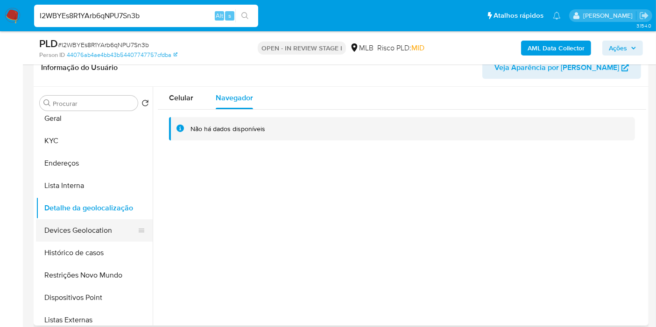
click at [78, 231] on button "Devices Geolocation" at bounding box center [90, 231] width 109 height 22
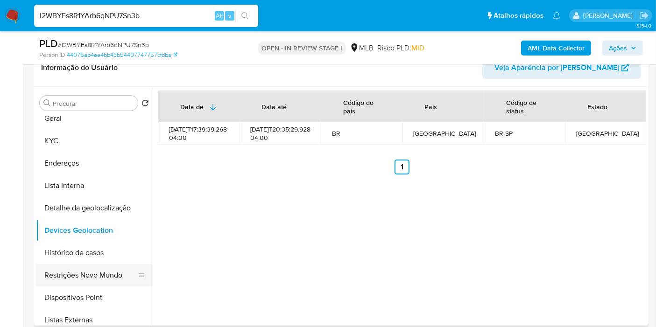
click at [91, 275] on button "Restrições Novo Mundo" at bounding box center [90, 275] width 109 height 22
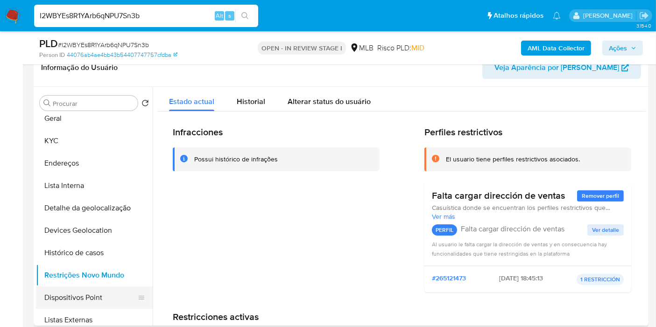
click at [101, 299] on button "Dispositivos Point" at bounding box center [90, 298] width 109 height 22
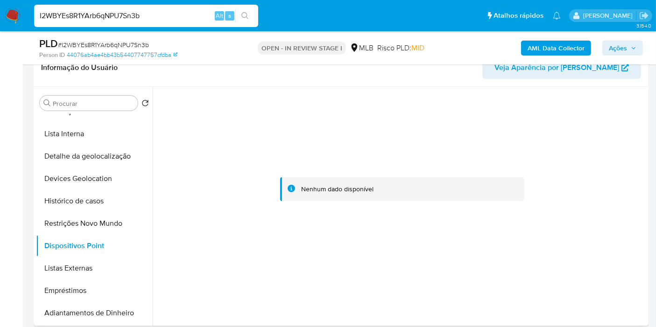
scroll to position [0, 0]
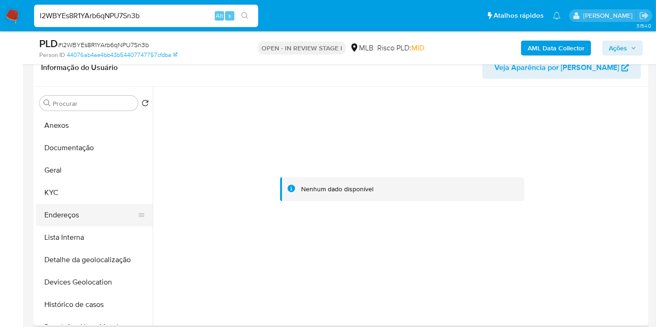
click at [85, 218] on button "Endereços" at bounding box center [90, 215] width 109 height 22
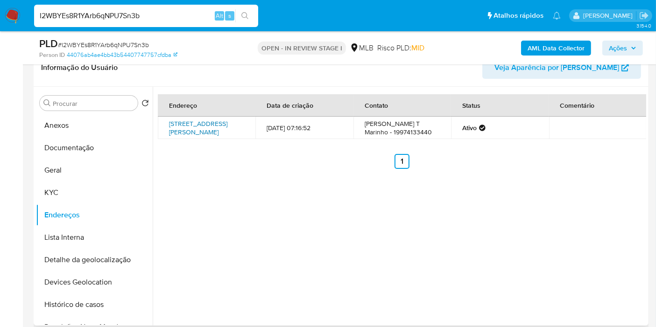
click at [199, 127] on link "Rua Vladimir Pinto 40, Campinas, São Paulo, 13068560, Brasil 40" at bounding box center [198, 128] width 58 height 18
click at [95, 186] on button "KYC" at bounding box center [90, 193] width 109 height 22
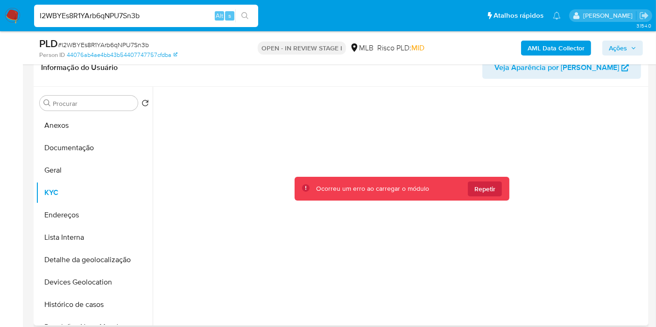
click at [491, 190] on span "Repetir" at bounding box center [485, 189] width 21 height 15
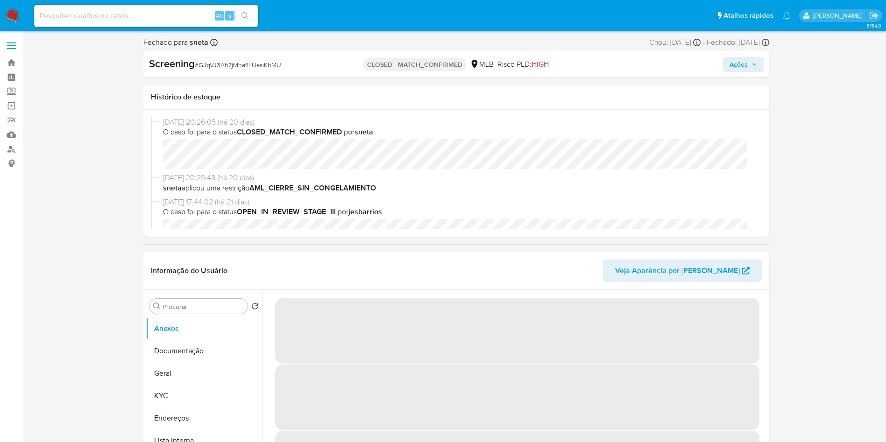
select select "10"
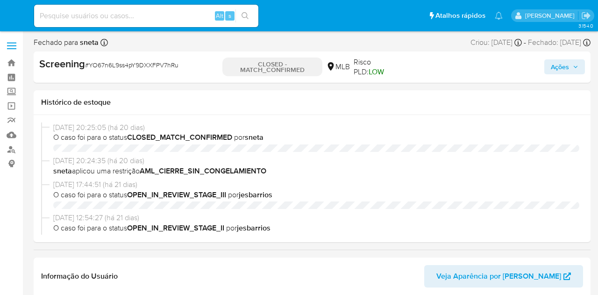
select select "10"
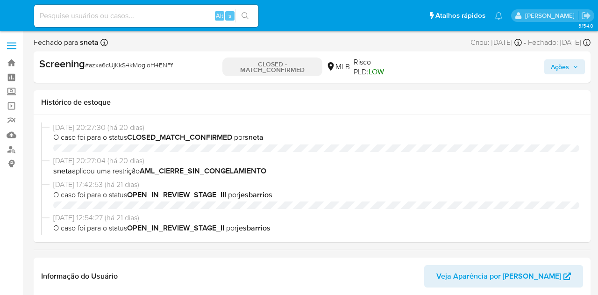
select select "10"
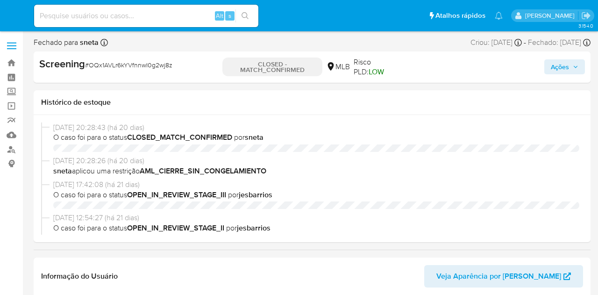
select select "10"
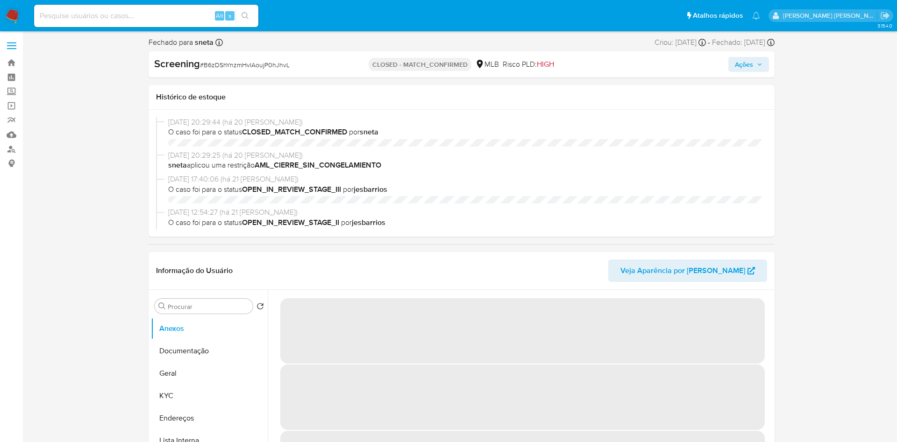
select select "10"
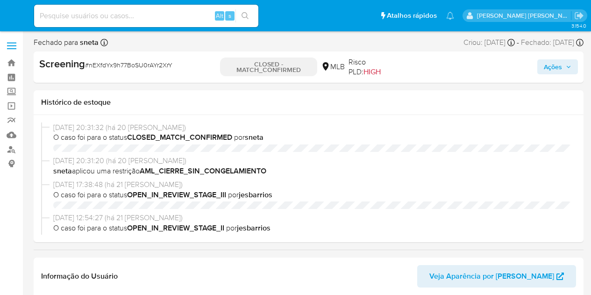
select select "10"
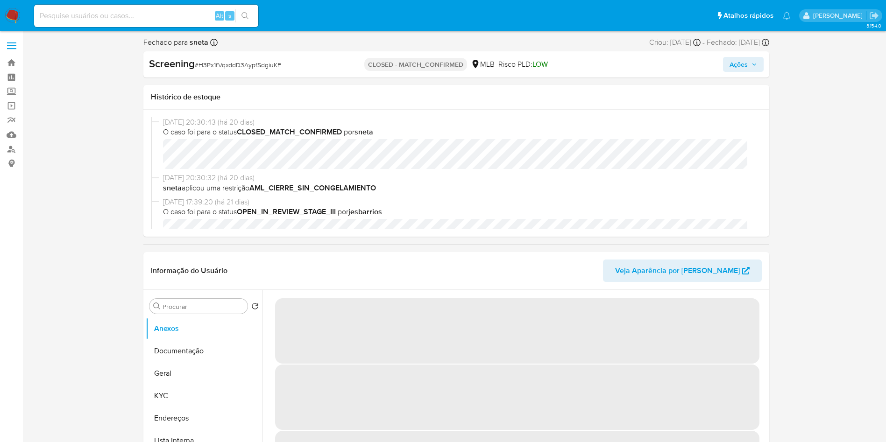
select select "10"
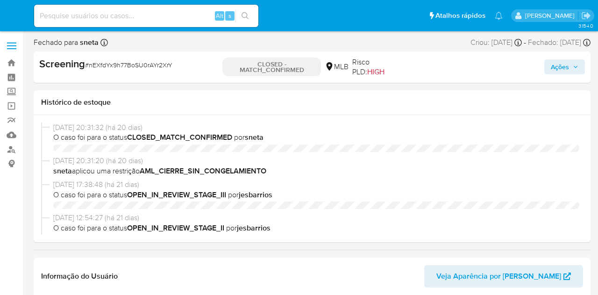
select select "10"
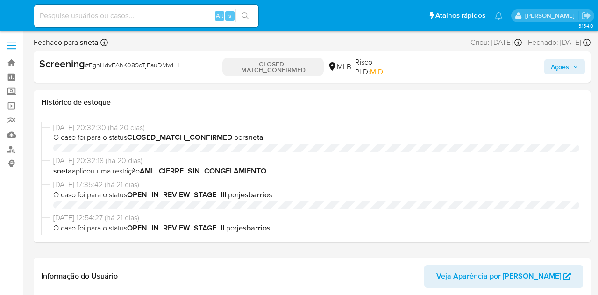
select select "10"
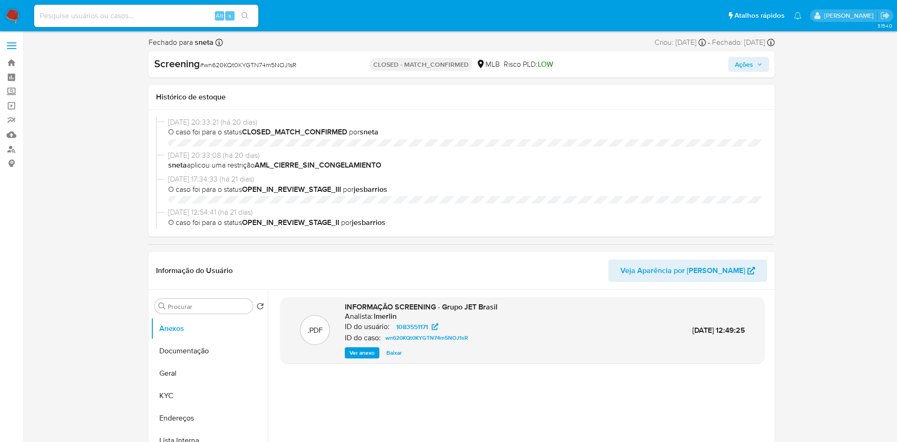
select select "10"
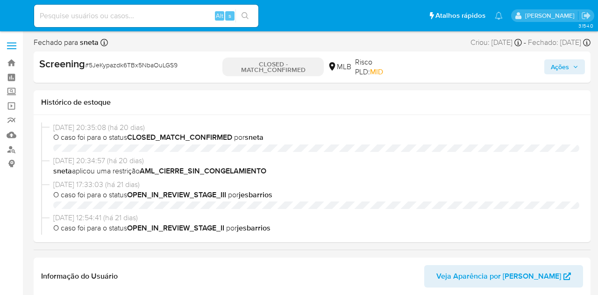
select select "10"
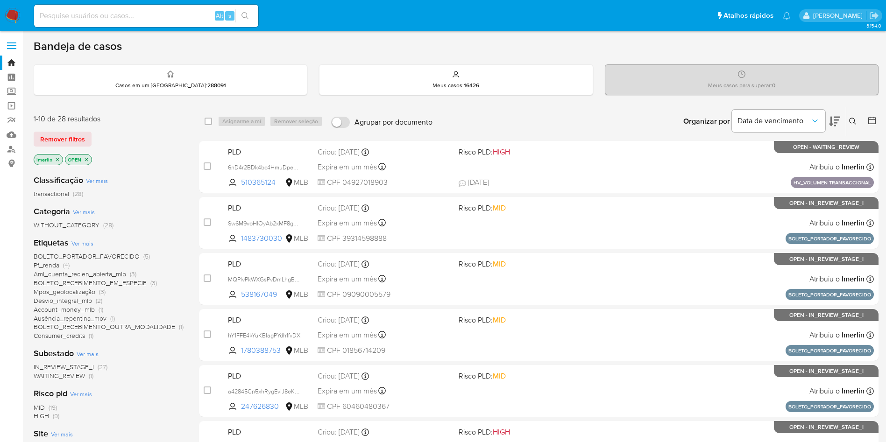
click at [58, 159] on icon "close-filter" at bounding box center [57, 159] width 3 height 3
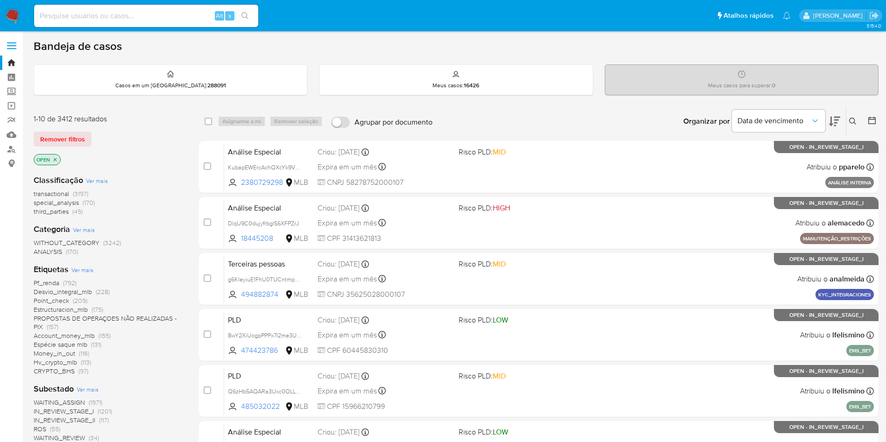
click at [54, 159] on icon "close-filter" at bounding box center [55, 160] width 6 height 6
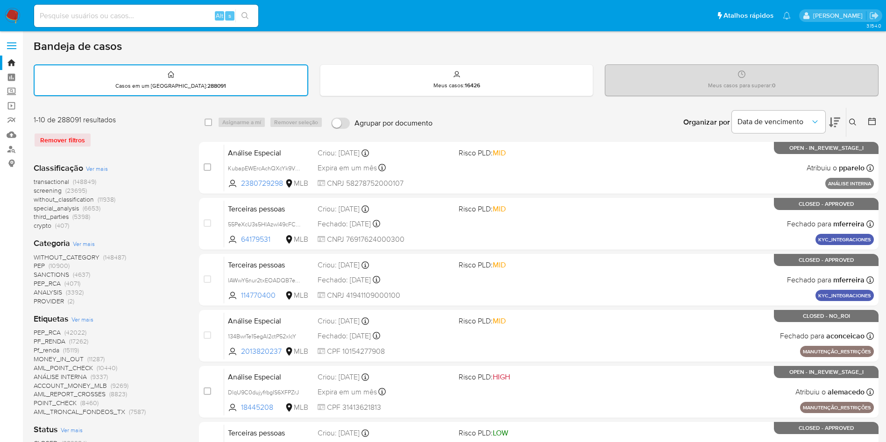
click at [875, 123] on icon at bounding box center [871, 121] width 7 height 7
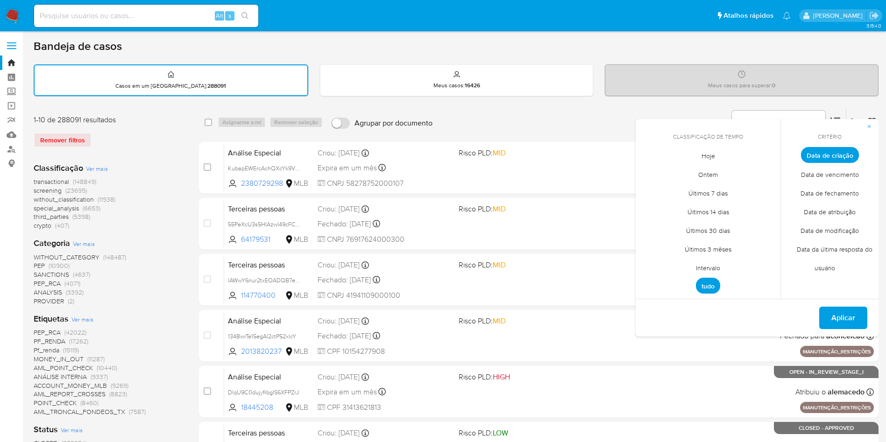
click at [707, 265] on span "Intervalo" at bounding box center [708, 267] width 44 height 19
click at [647, 171] on icon "Mes anterior" at bounding box center [650, 172] width 11 height 11
click at [651, 173] on icon "Mes anterior" at bounding box center [650, 172] width 11 height 11
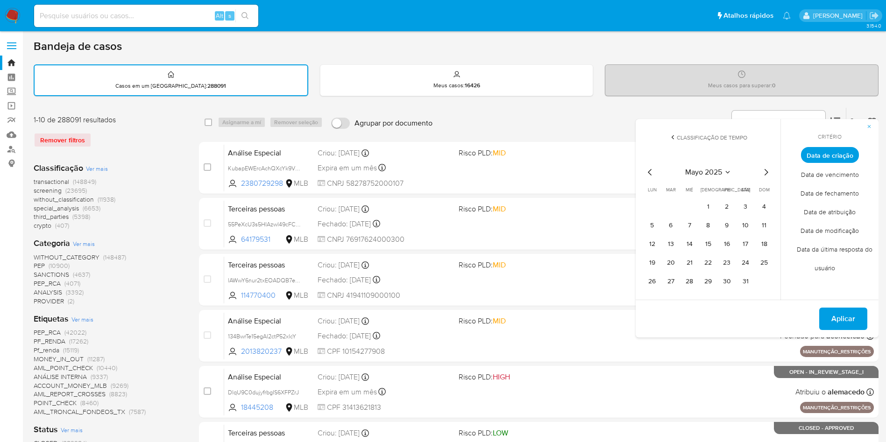
click at [651, 173] on icon "Mes anterior" at bounding box center [650, 172] width 11 height 11
click at [692, 203] on button "1" at bounding box center [689, 206] width 15 height 15
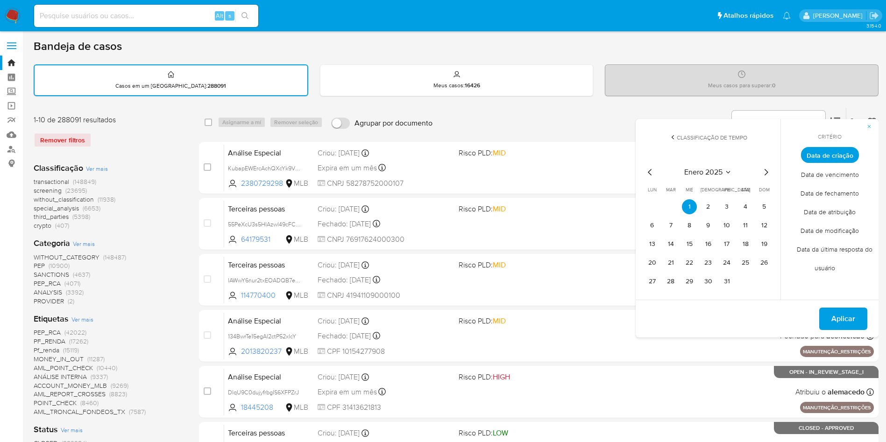
click at [767, 172] on icon "Mes siguiente" at bounding box center [766, 172] width 11 height 11
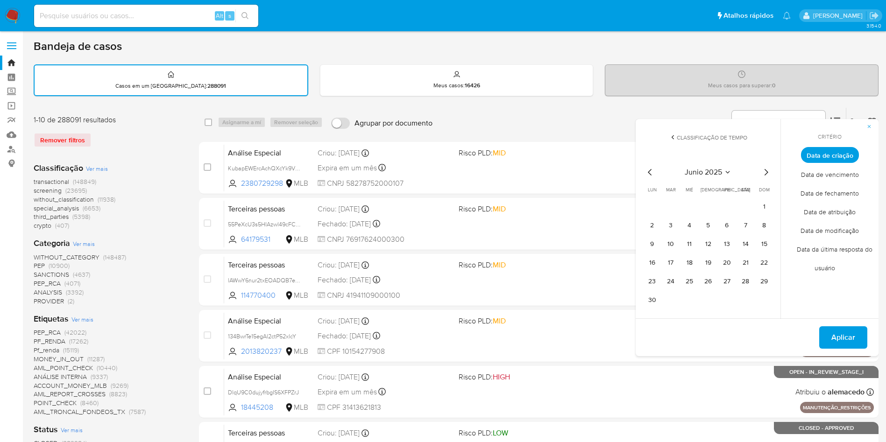
click at [768, 170] on icon "Mes siguiente" at bounding box center [766, 172] width 11 height 11
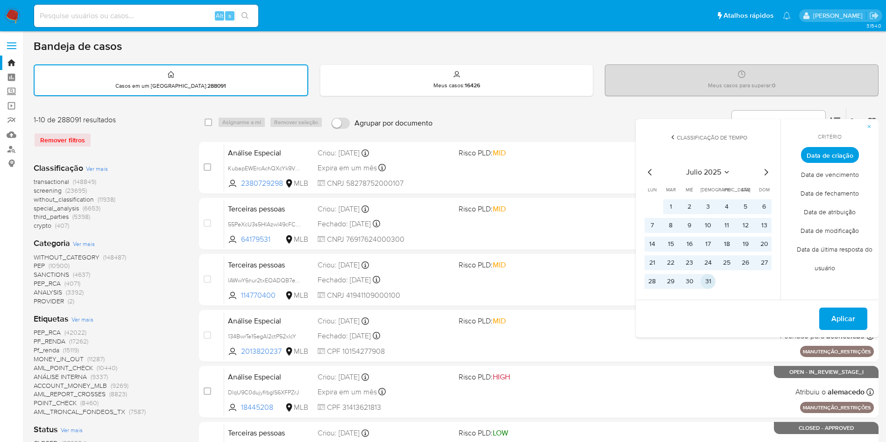
click at [706, 278] on button "31" at bounding box center [708, 281] width 15 height 15
click at [841, 315] on span "Aplicar" at bounding box center [844, 319] width 24 height 21
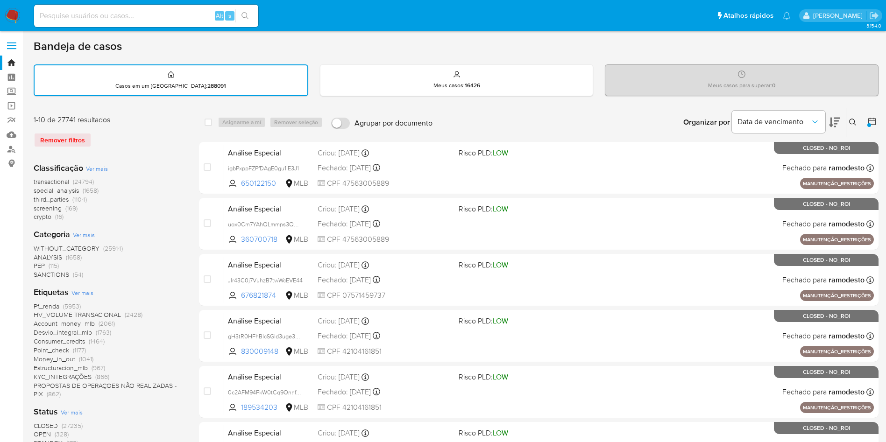
click at [69, 207] on span "(169)" at bounding box center [71, 208] width 12 height 9
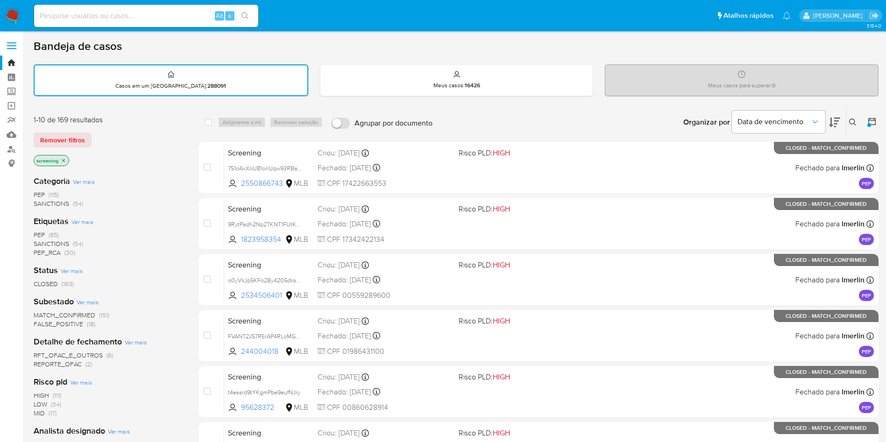
click at [68, 205] on span "SANCTIONS" at bounding box center [52, 203] width 36 height 9
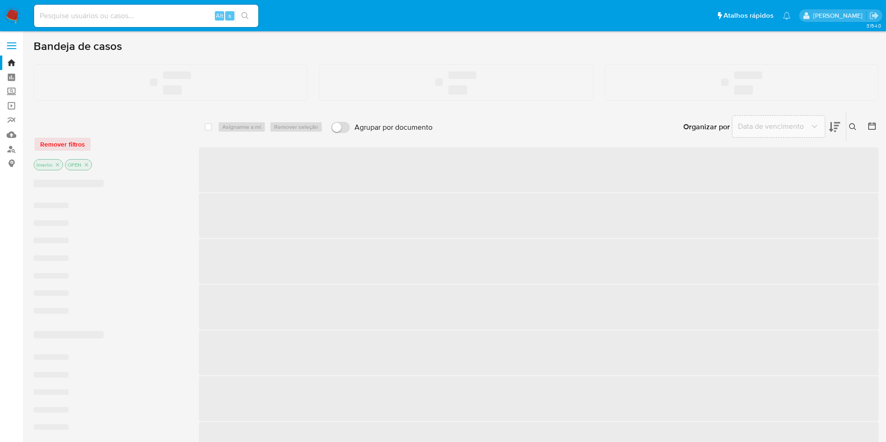
click at [112, 21] on input at bounding box center [146, 16] width 224 height 12
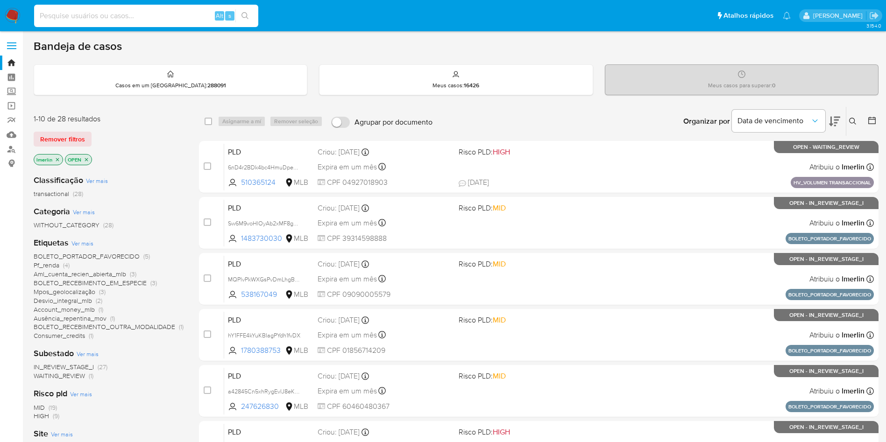
paste input "gtUBU4WGIgegN6fsOIJwPGUx"
type input "gtUBU4WGIgegN6fsOIJwPGUx"
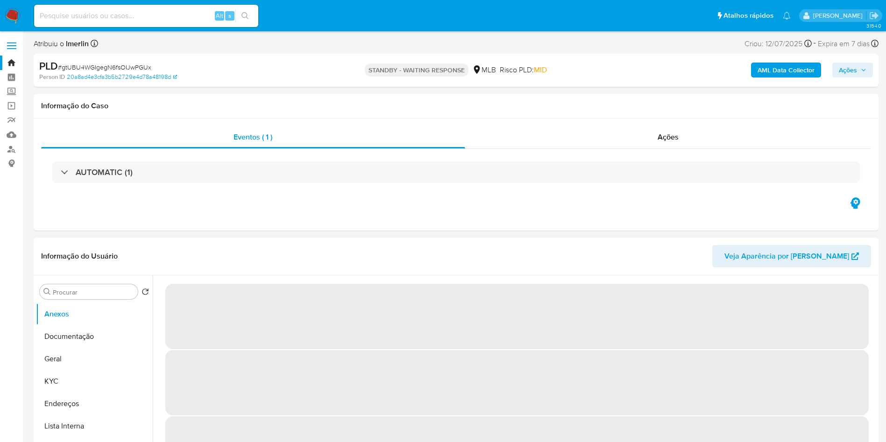
select select "10"
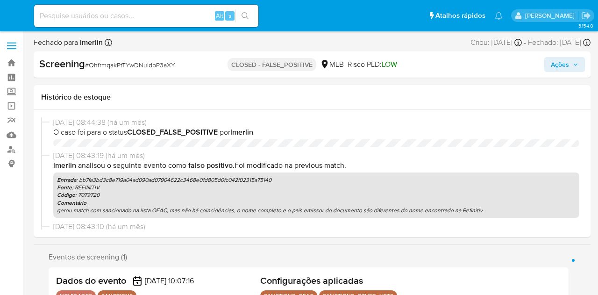
select select "10"
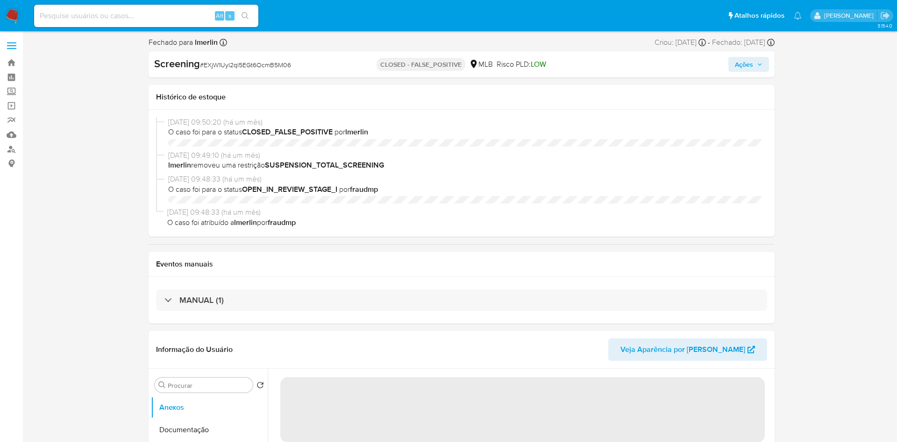
select select "10"
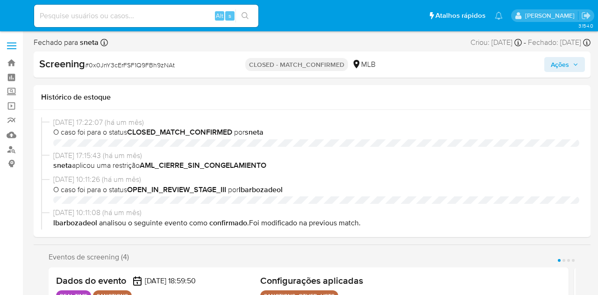
select select "10"
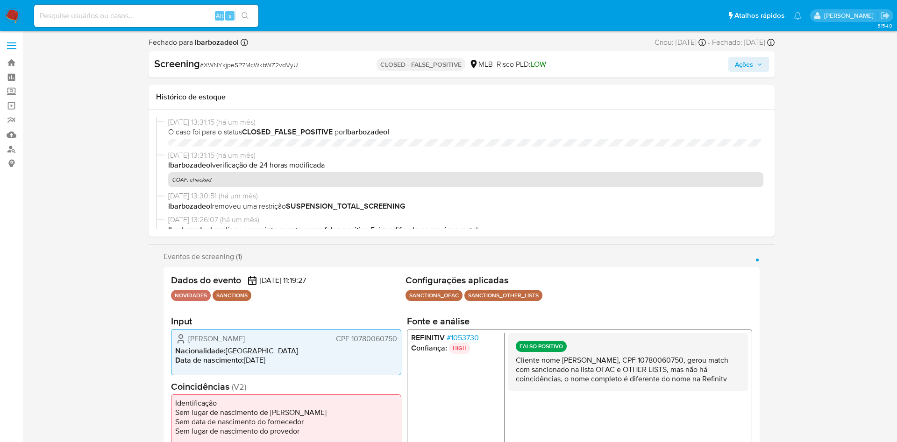
select select "10"
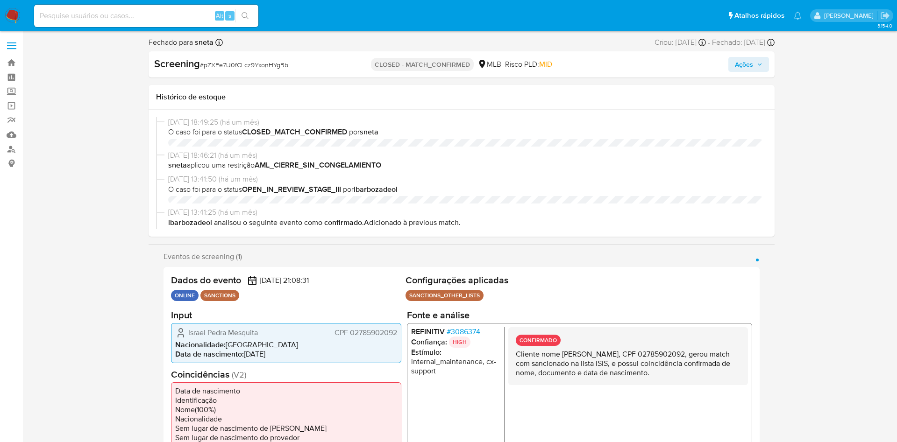
select select "10"
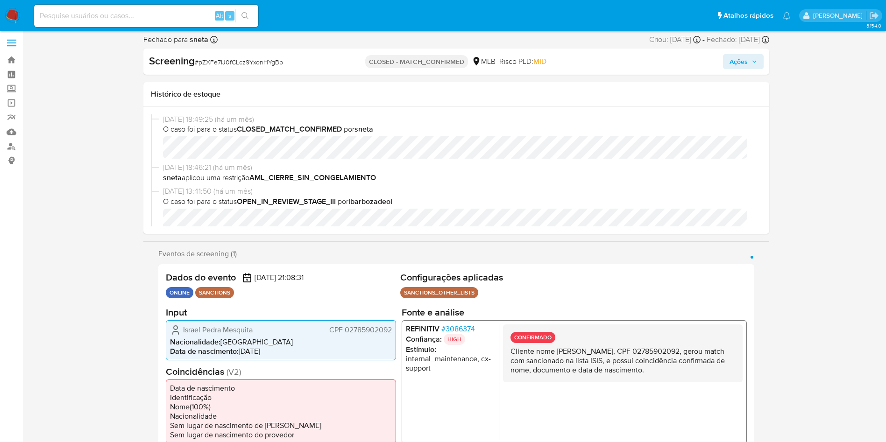
scroll to position [7, 0]
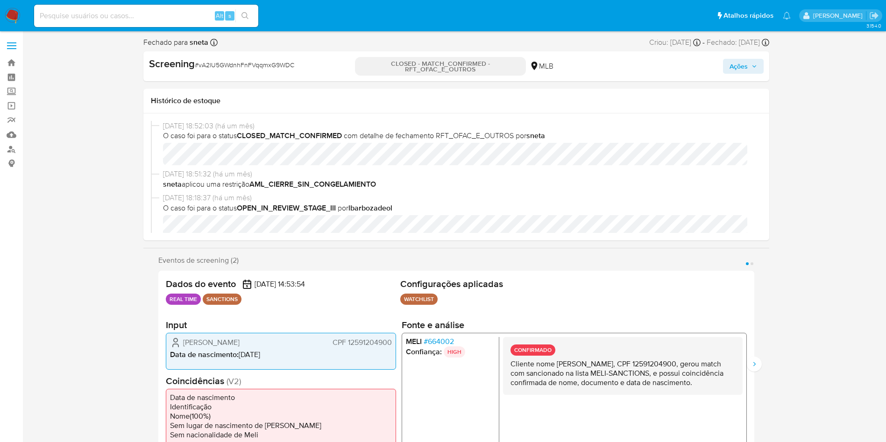
select select "10"
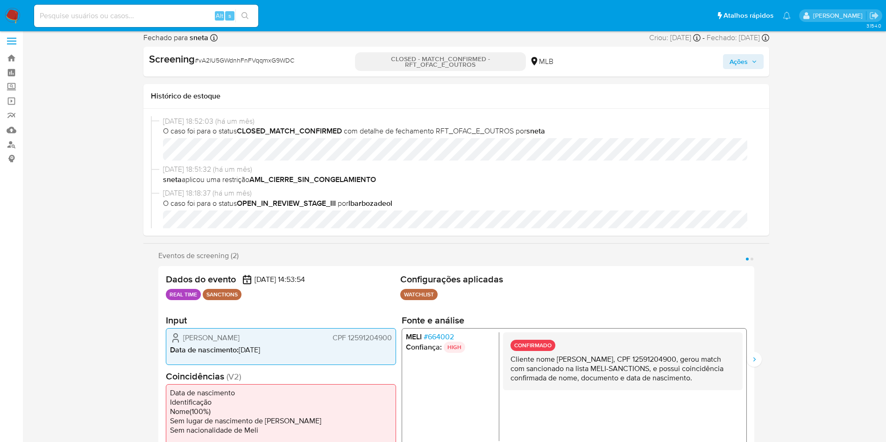
scroll to position [3, 0]
